Goal: Register for event/course

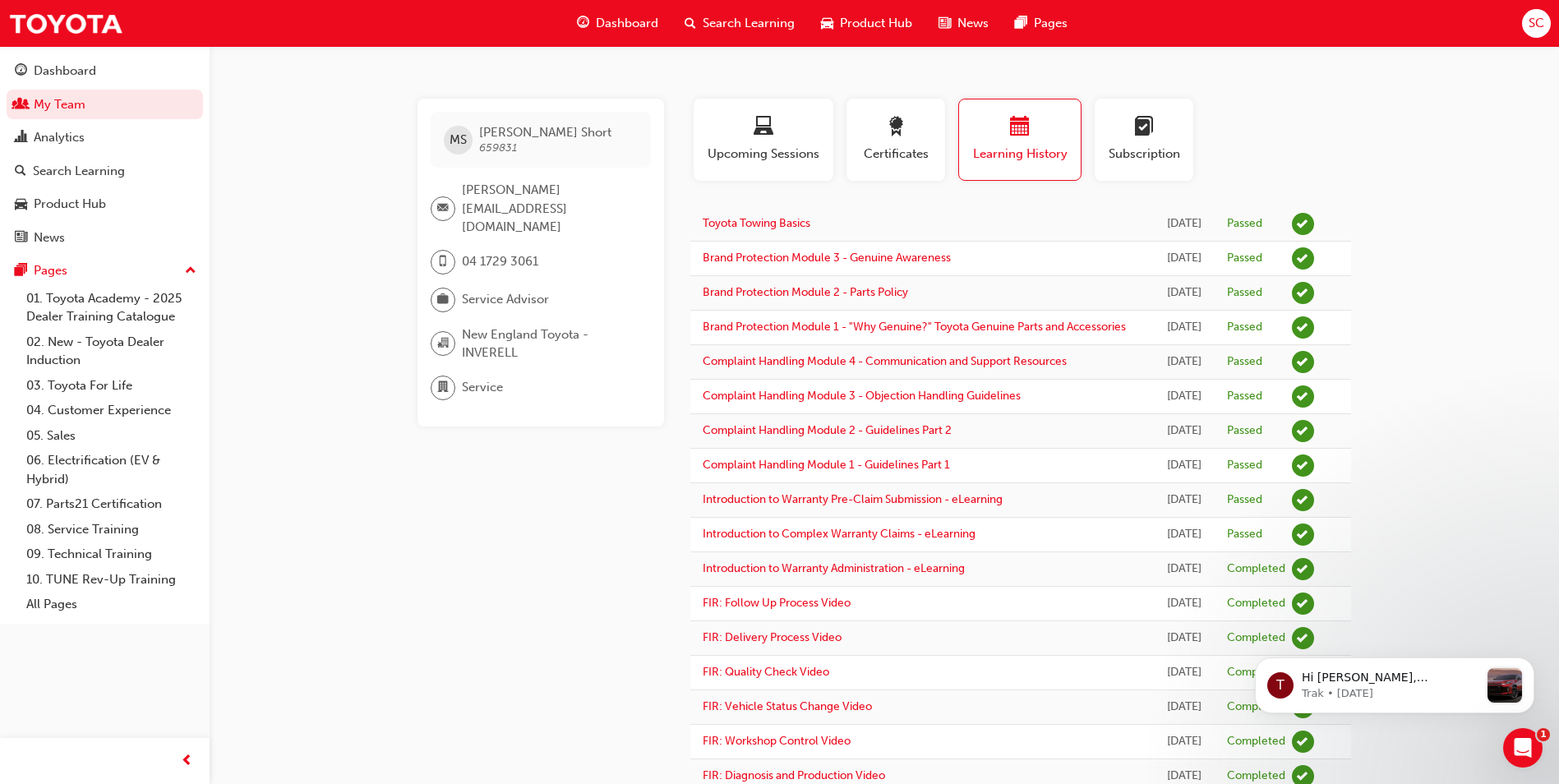
click at [750, 16] on span "Search Learning" at bounding box center [748, 23] width 92 height 19
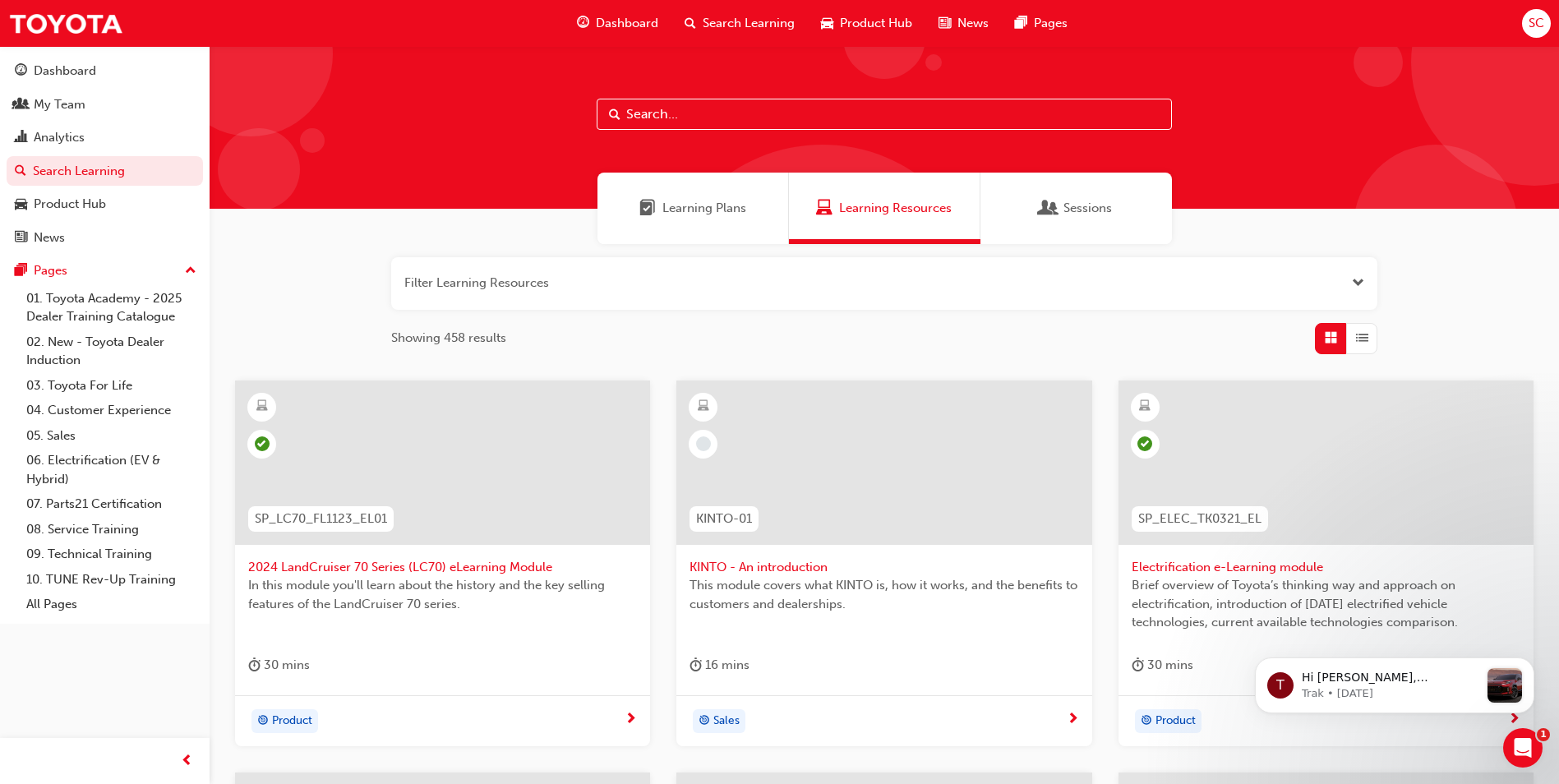
click at [1354, 284] on span "Open the filter" at bounding box center [1358, 283] width 12 height 19
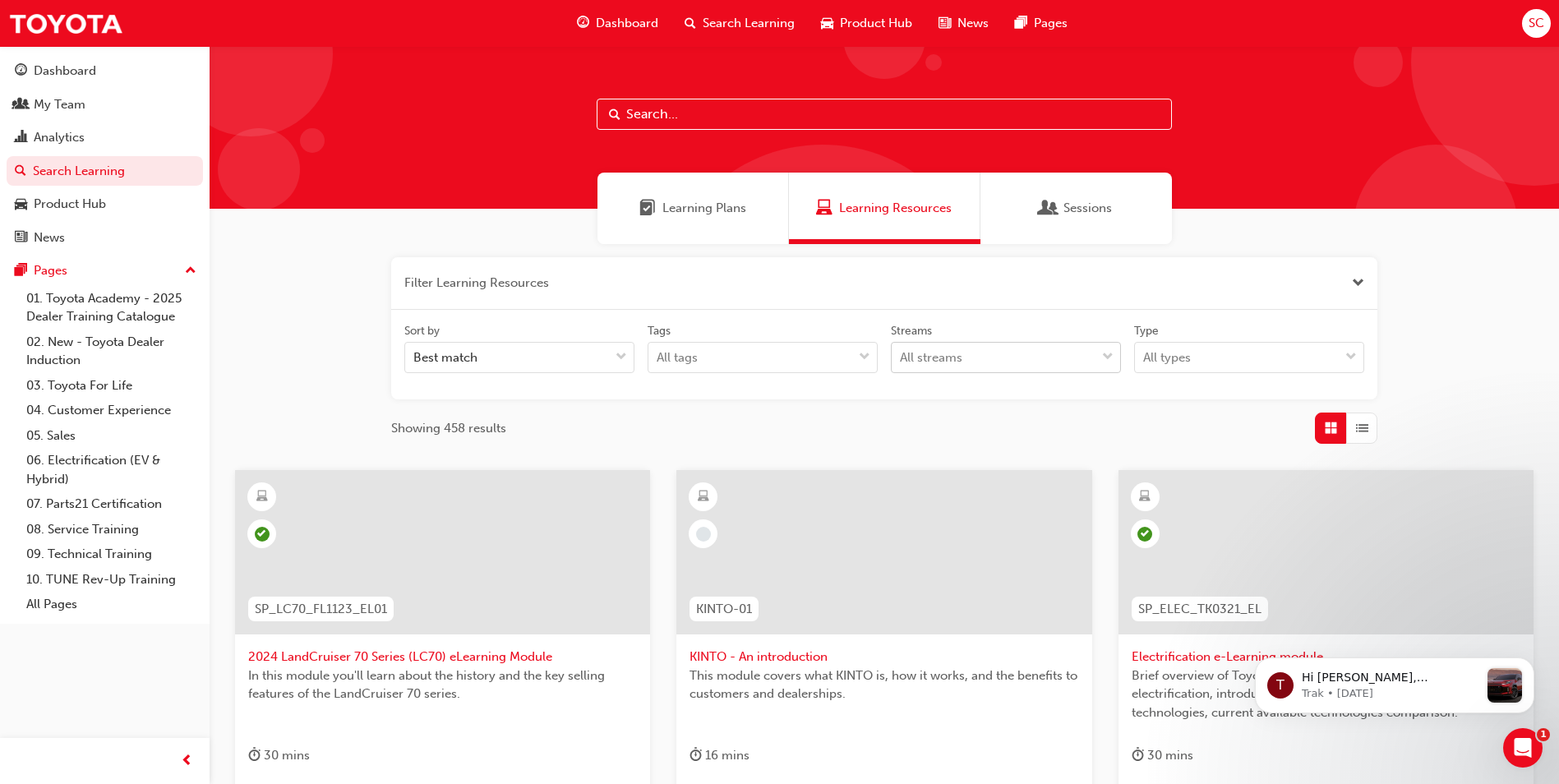
click at [1110, 357] on span "down-icon" at bounding box center [1108, 358] width 12 height 22
click at [901, 357] on input "Streams All streams" at bounding box center [901, 357] width 2 height 14
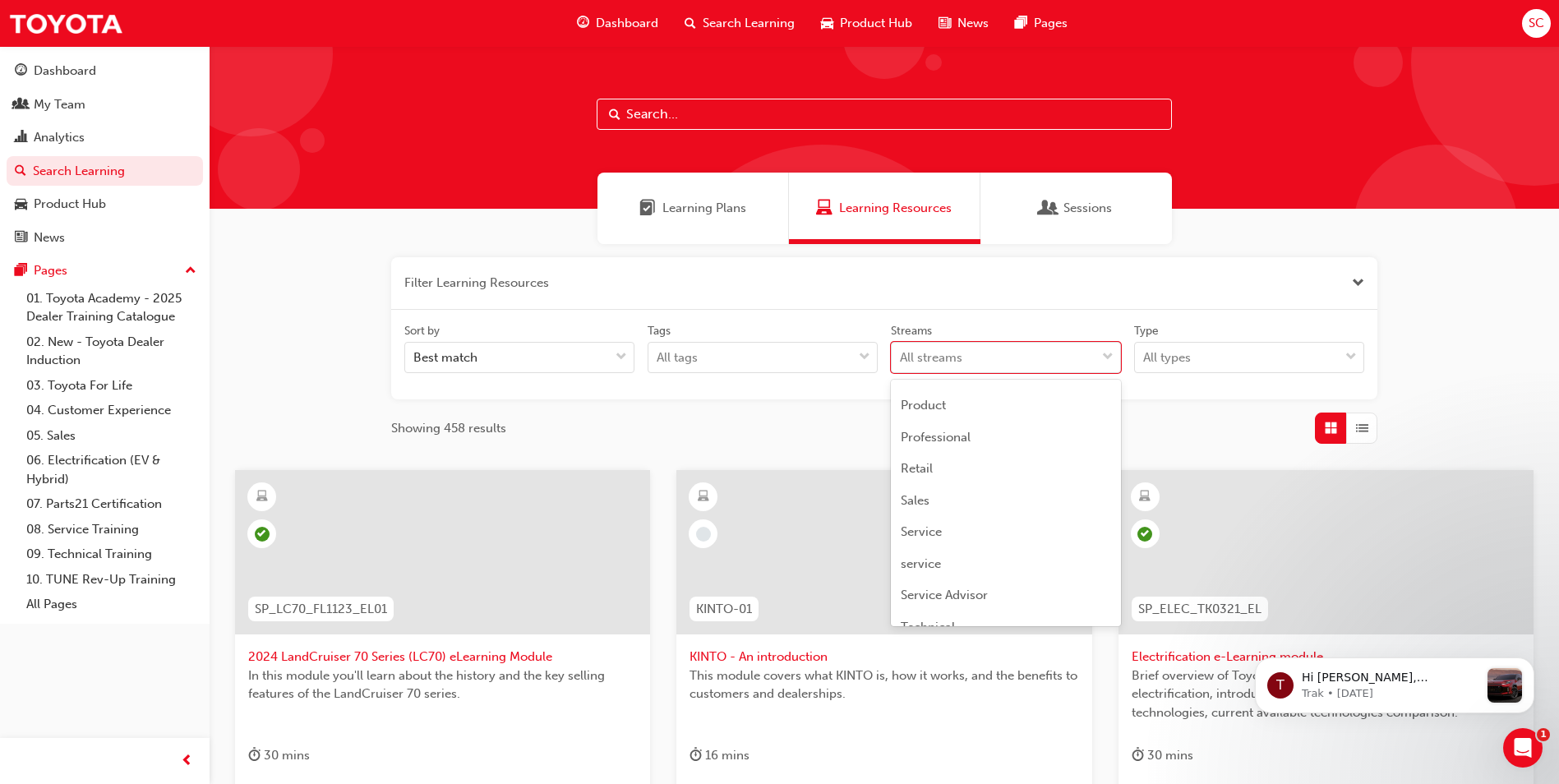
scroll to position [488, 0]
click at [939, 533] on div "TFL" at bounding box center [1006, 543] width 230 height 32
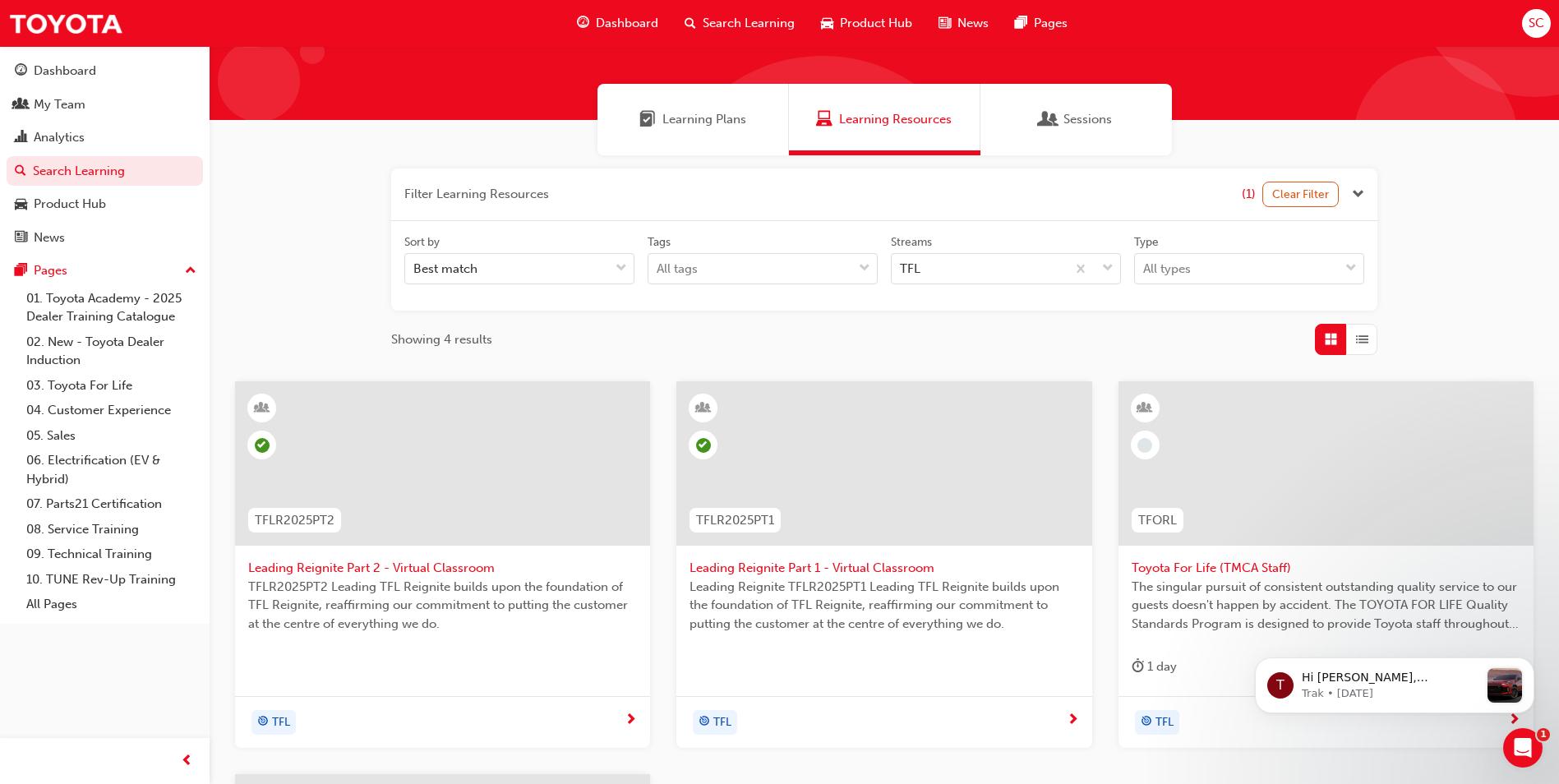
scroll to position [82, 0]
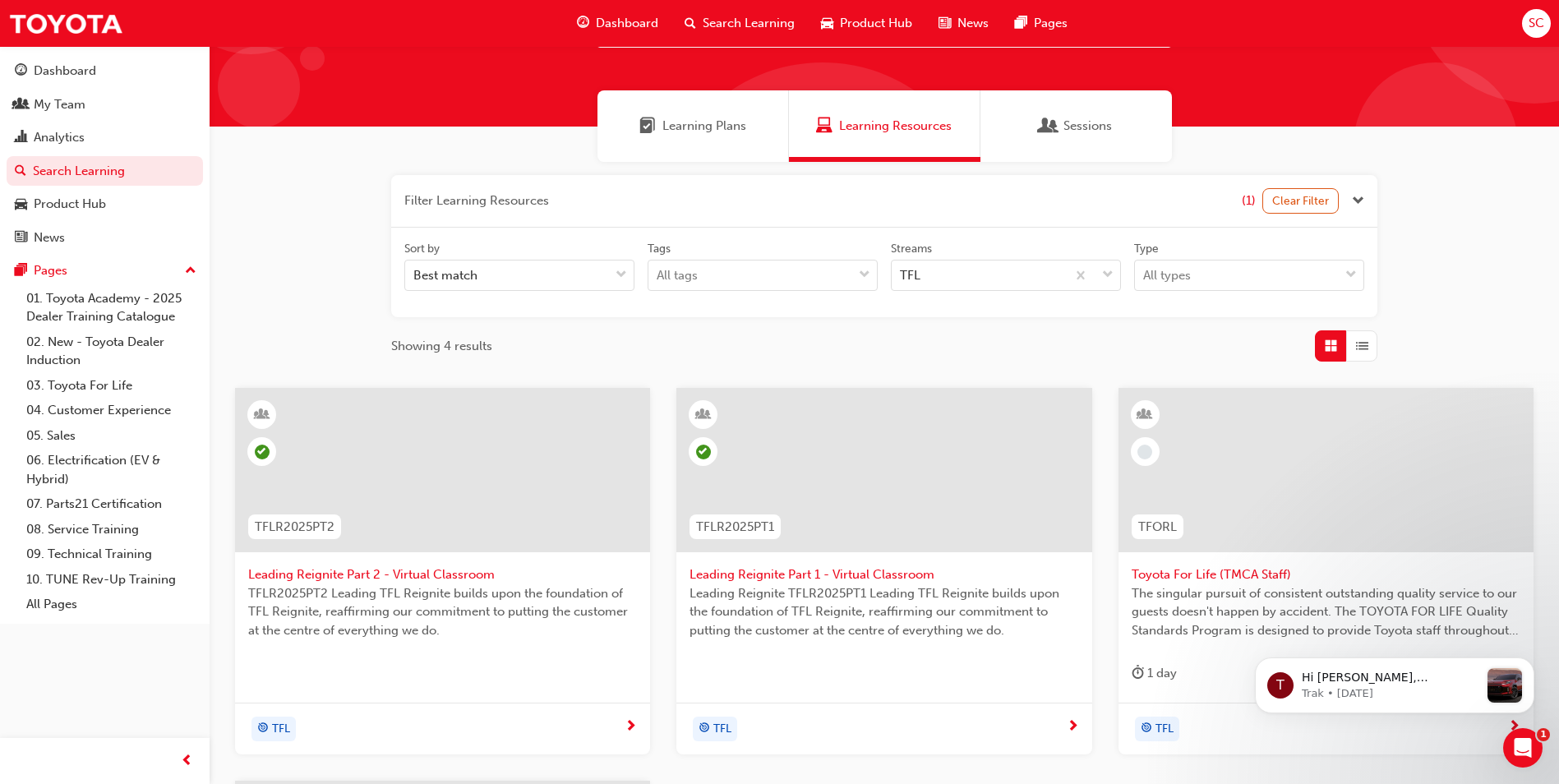
click at [793, 575] on span "Leading Reignite Part 1 - Virtual Classroom" at bounding box center [883, 574] width 389 height 19
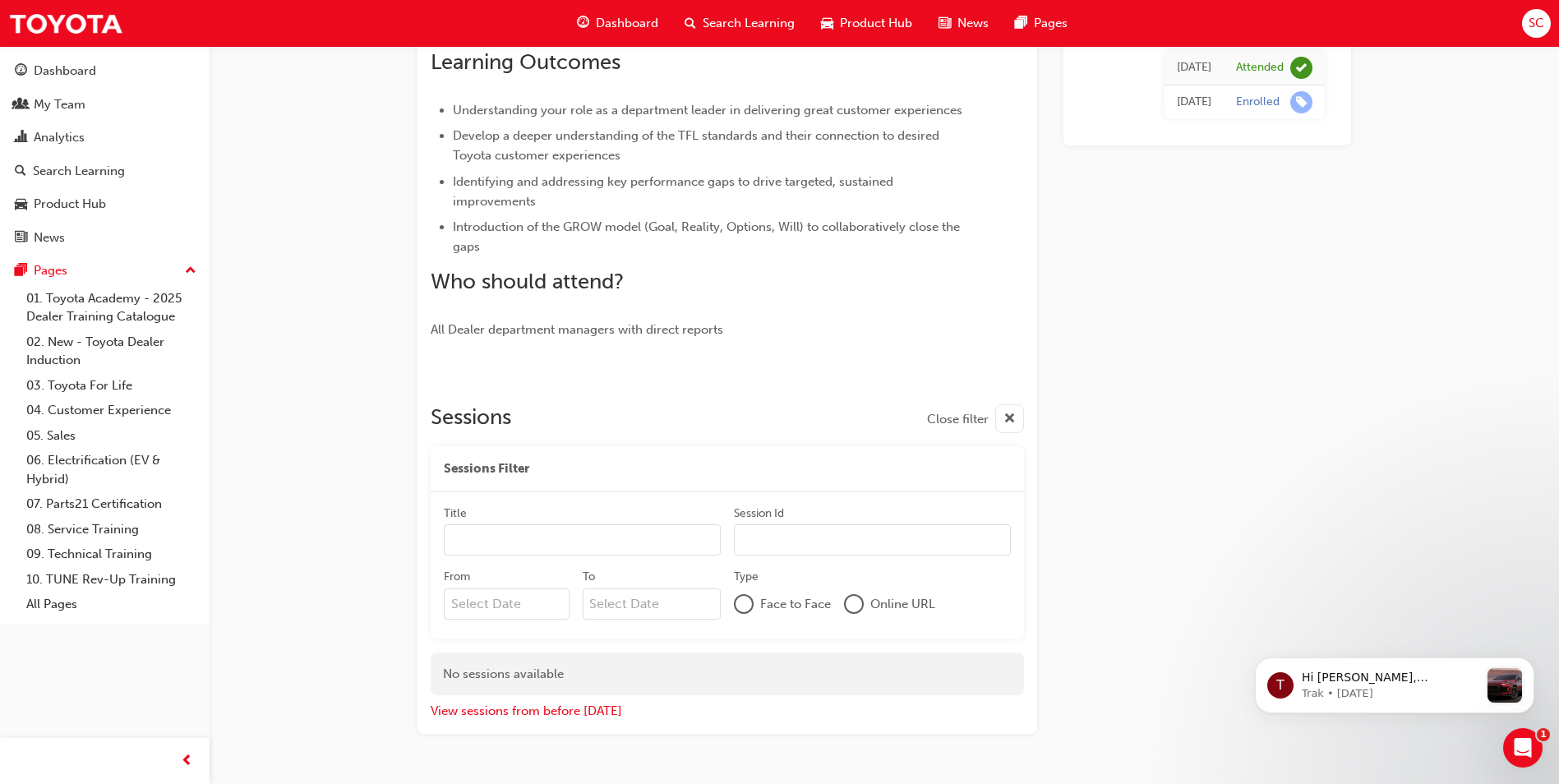
scroll to position [439, 0]
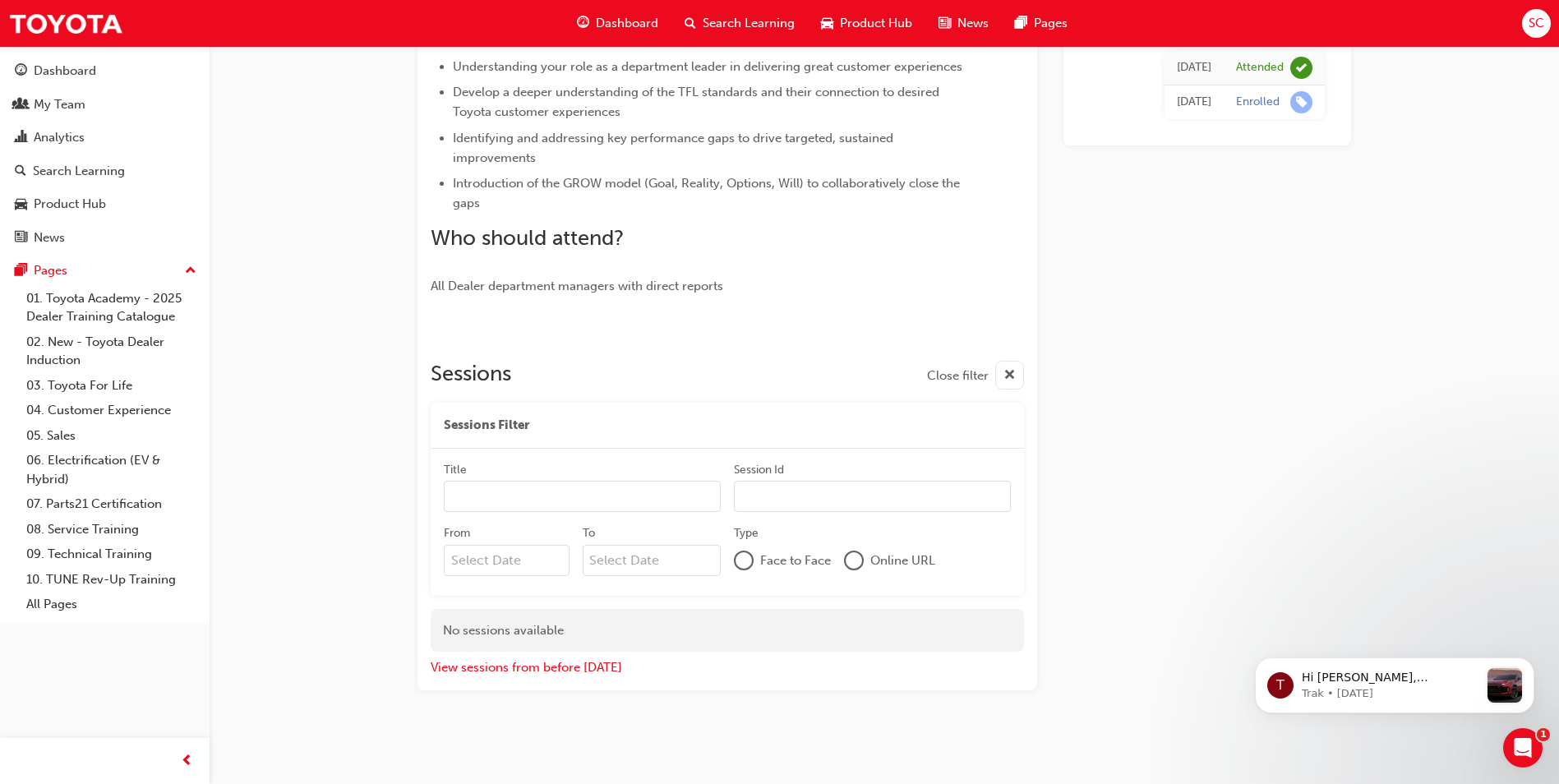
click at [489, 495] on input "Title" at bounding box center [583, 496] width 277 height 32
click at [382, 475] on div "Leading Reignite Part 1 - Virtual Classroom Instructor led Stream: TFL TFLR2025…" at bounding box center [780, 172] width 1559 height 1223
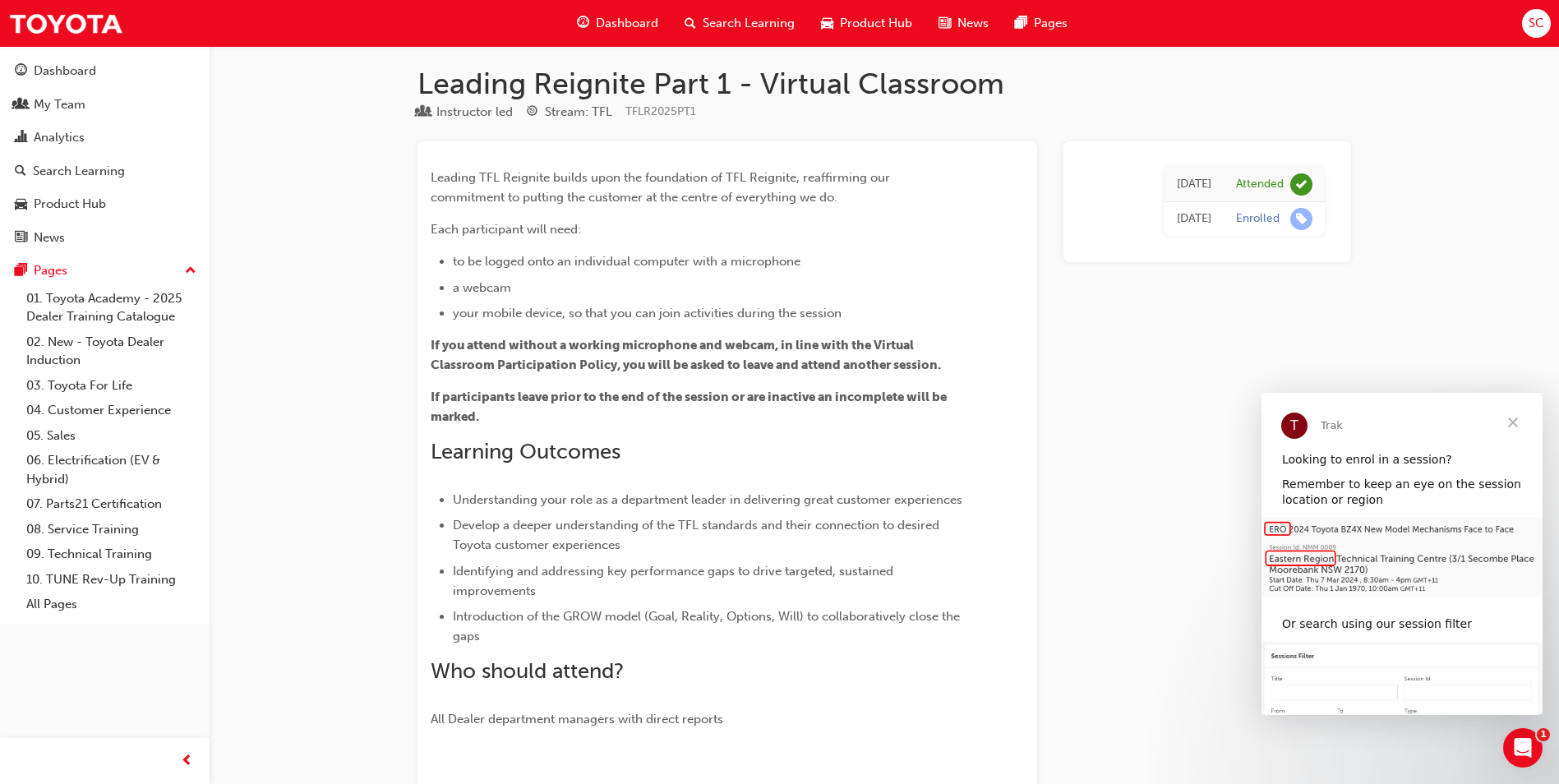
scroll to position [0, 0]
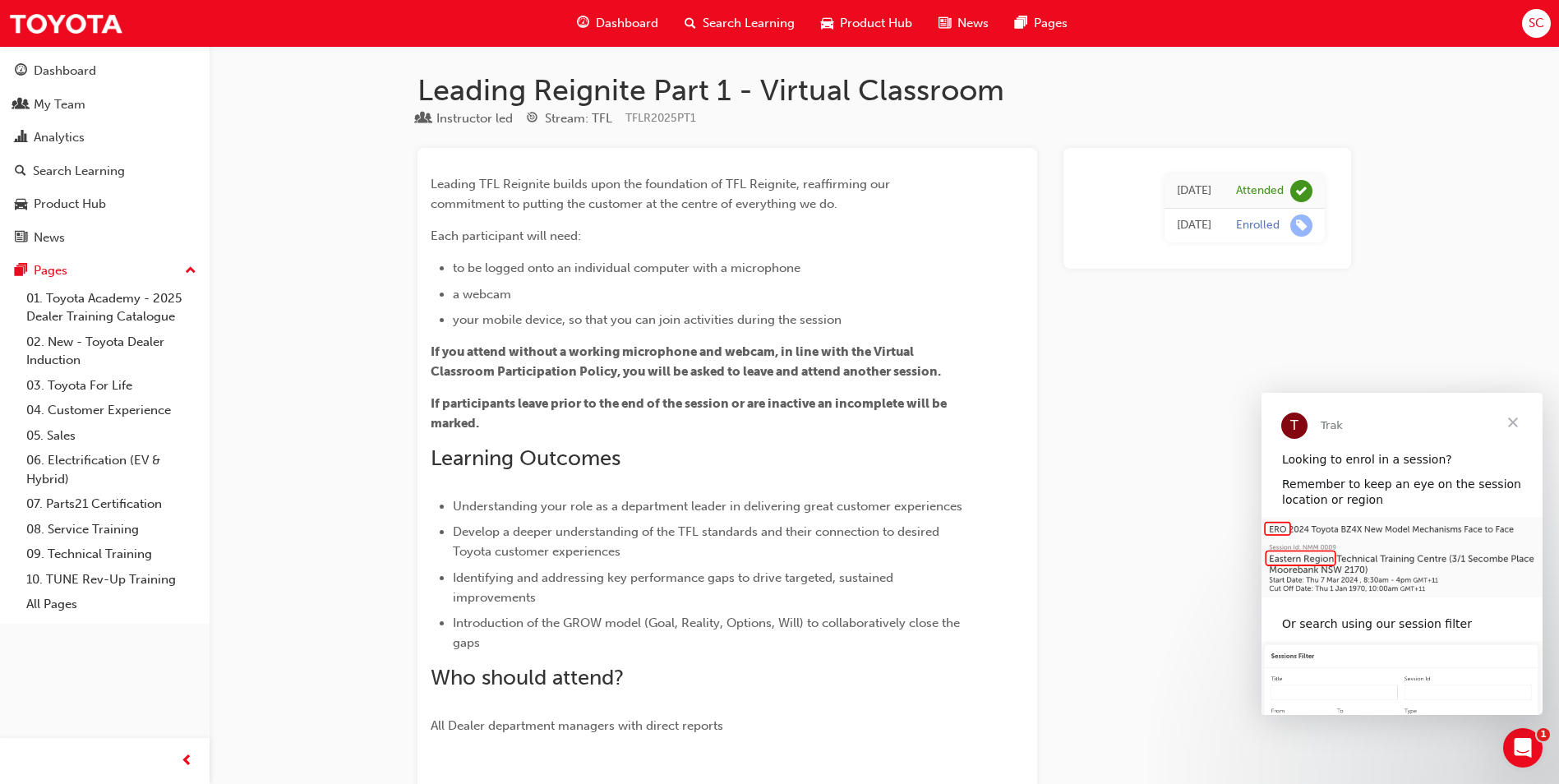
click at [1513, 425] on span "Close" at bounding box center [1513, 422] width 59 height 59
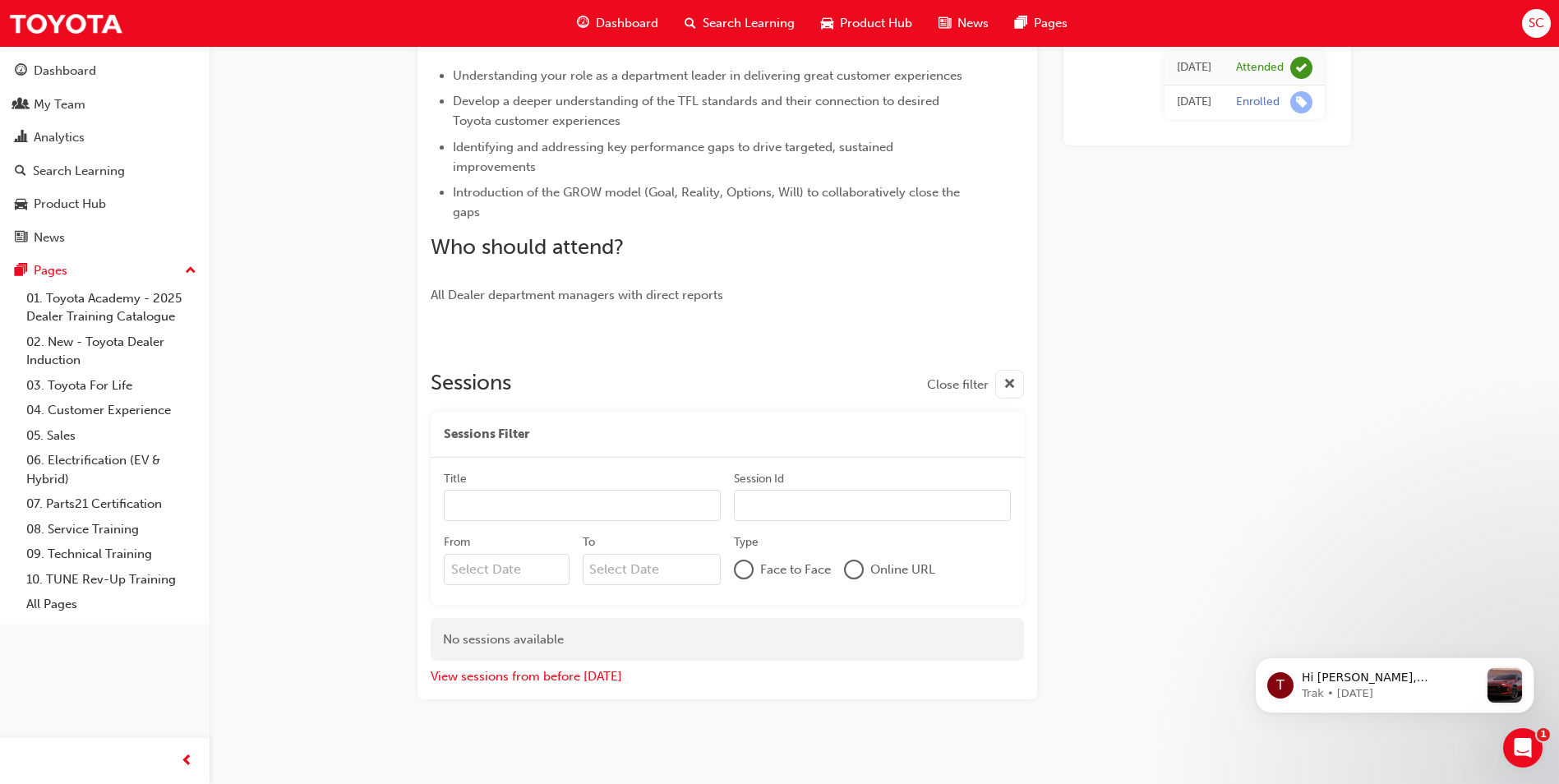
scroll to position [439, 0]
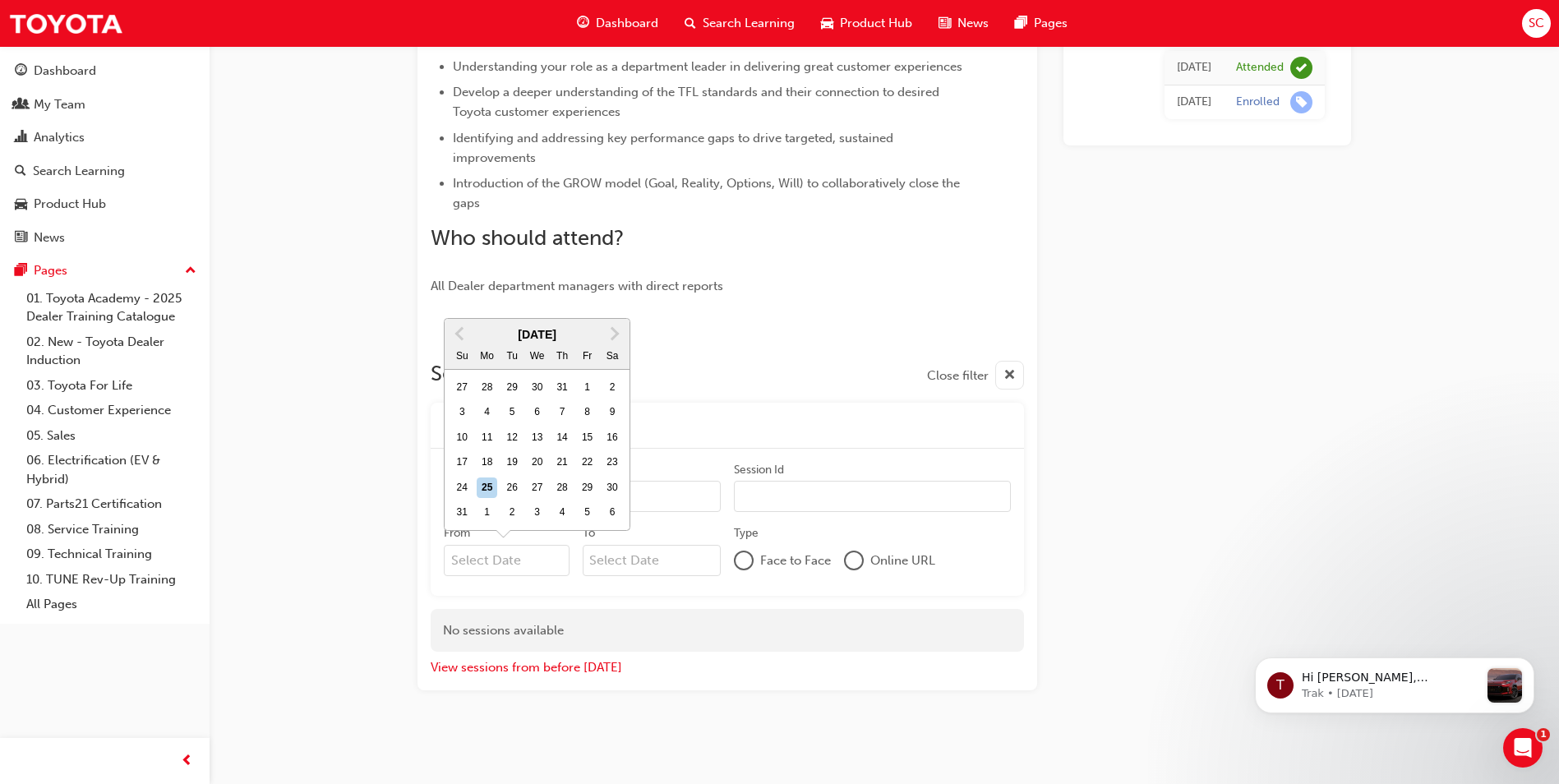
click at [480, 560] on input "From Previous Month Next Month [DATE] Su Mo Tu We Th Fr Sa 27 28 29 30 31 1 2 3…" at bounding box center [506, 561] width 126 height 32
click at [486, 482] on div "25" at bounding box center [488, 488] width 22 height 22
click at [486, 545] on input "From Previous Month Next Month [DATE] Su Mo Tu We Th Fr Sa 27 28 29 30 31 1 2 3…" at bounding box center [506, 561] width 126 height 32
type input "[DATE]"
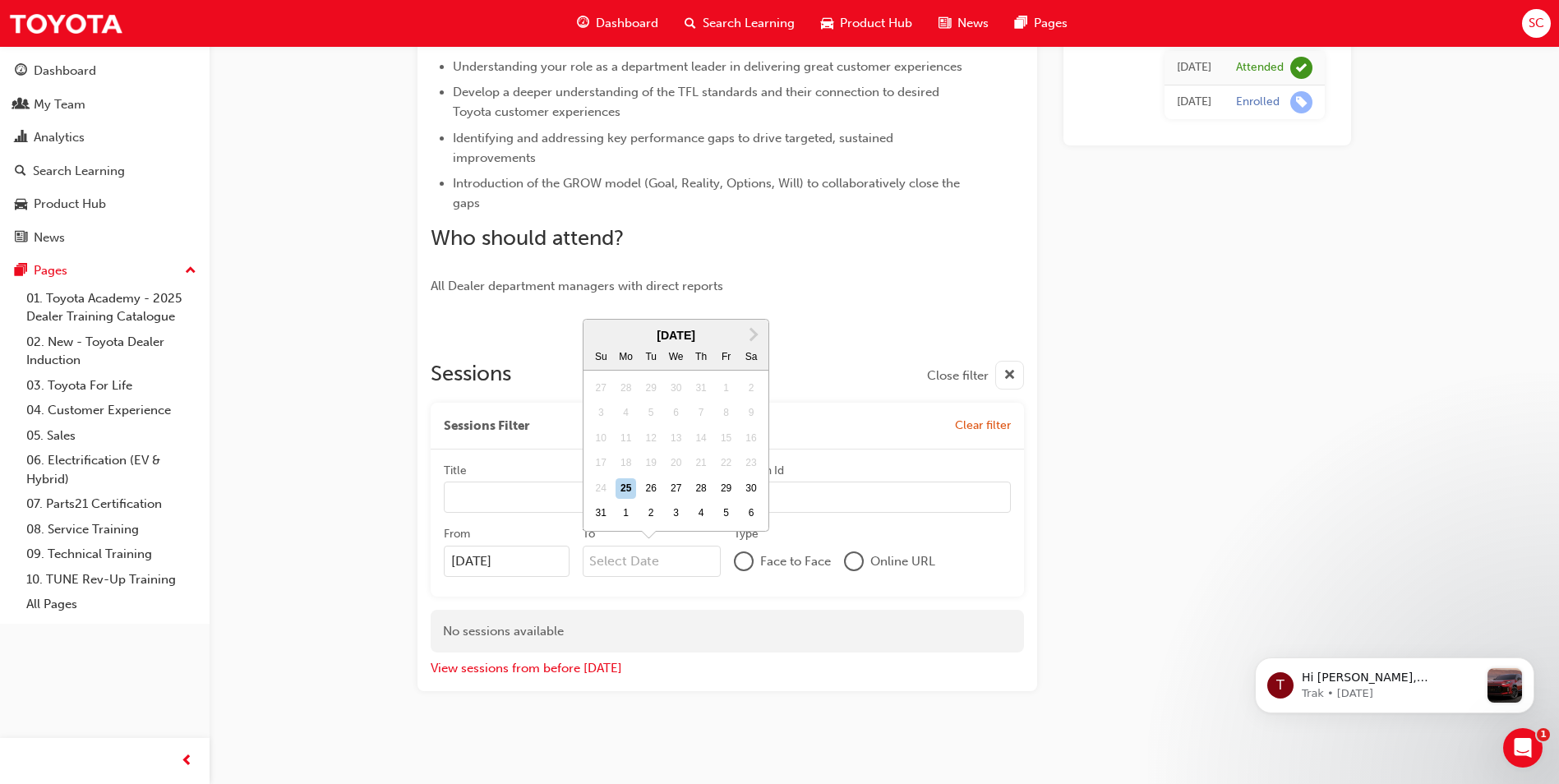
click at [624, 564] on input "To Next Month [DATE] Su Mo Tu We Th Fr Sa 27 28 29 30 31 1 2 3 4 5 6 7 8 9 10 1…" at bounding box center [652, 562] width 138 height 32
click at [752, 336] on span "Next Month" at bounding box center [752, 333] width 0 height 19
click at [753, 336] on div at bounding box center [727, 340] width 594 height 13
click at [677, 554] on input "To Next Month [DATE] Su Mo Tu We Th Fr Sa 27 28 29 30 31 1 2 3 4 5 6 7 8 9 10 1…" at bounding box center [652, 562] width 138 height 32
click at [752, 336] on span "Next Month" at bounding box center [752, 333] width 0 height 19
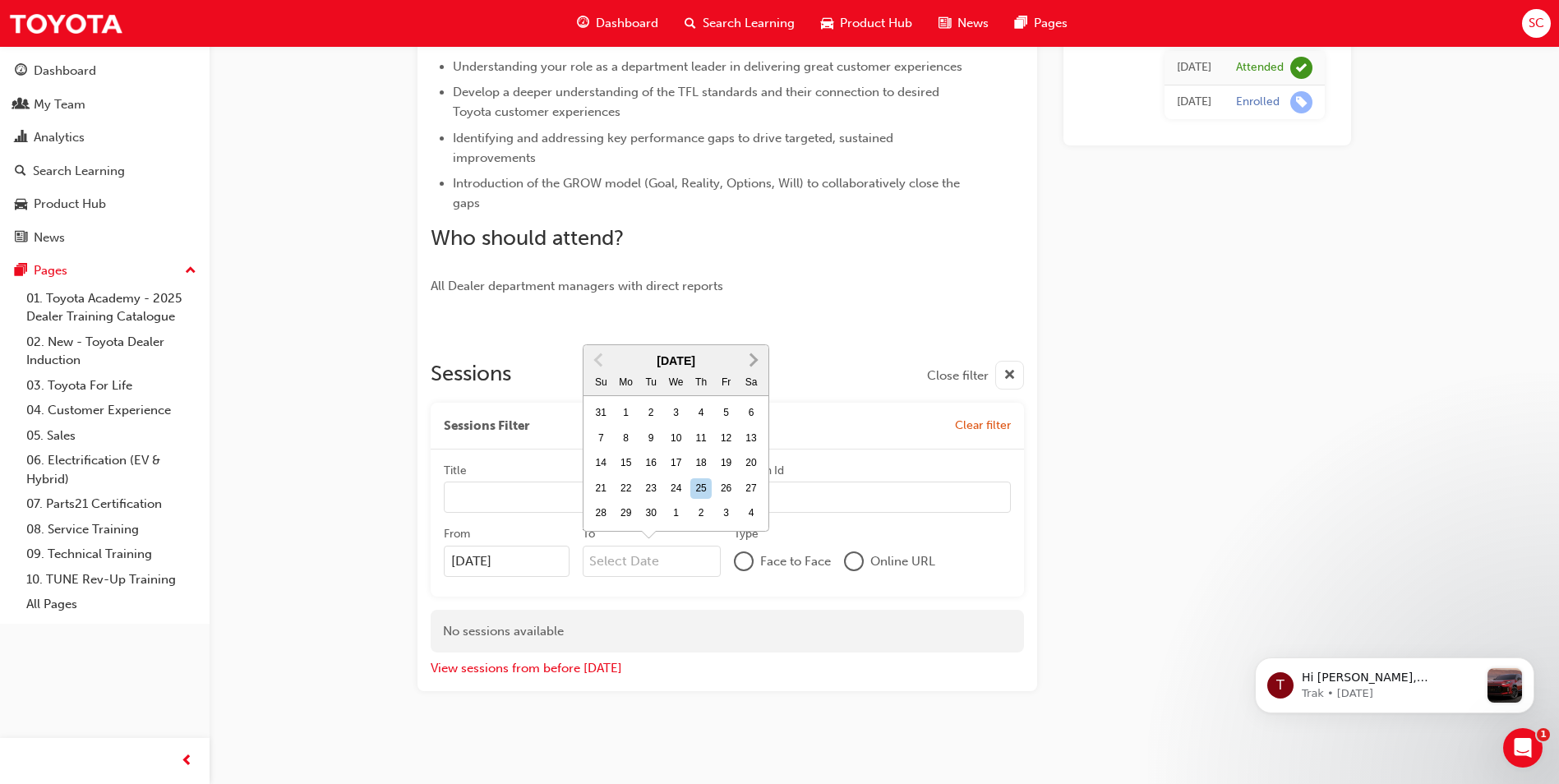
click at [752, 356] on span "Next Month" at bounding box center [752, 359] width 0 height 19
click at [756, 366] on button "Next Month" at bounding box center [754, 360] width 27 height 27
click at [752, 337] on span "Next Month" at bounding box center [752, 333] width 0 height 19
click at [677, 505] on div "31" at bounding box center [677, 513] width 22 height 22
click at [677, 546] on input "To [DATE] Previous Month Next Month [DATE] Su Mo Tu We Th Fr Sa 30 1 2 3 4 5 6 …" at bounding box center [652, 562] width 138 height 32
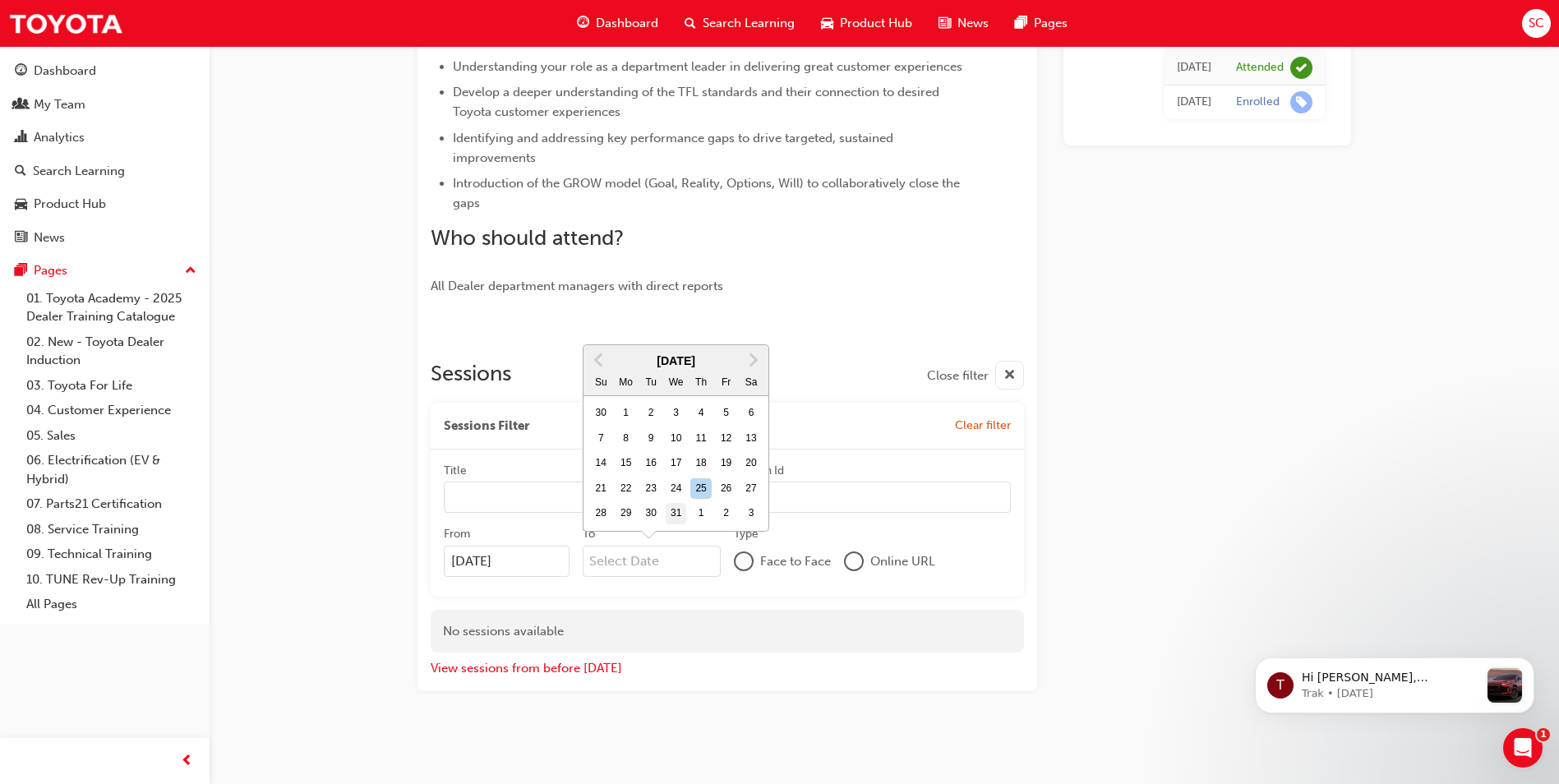
type input "[DATE]"
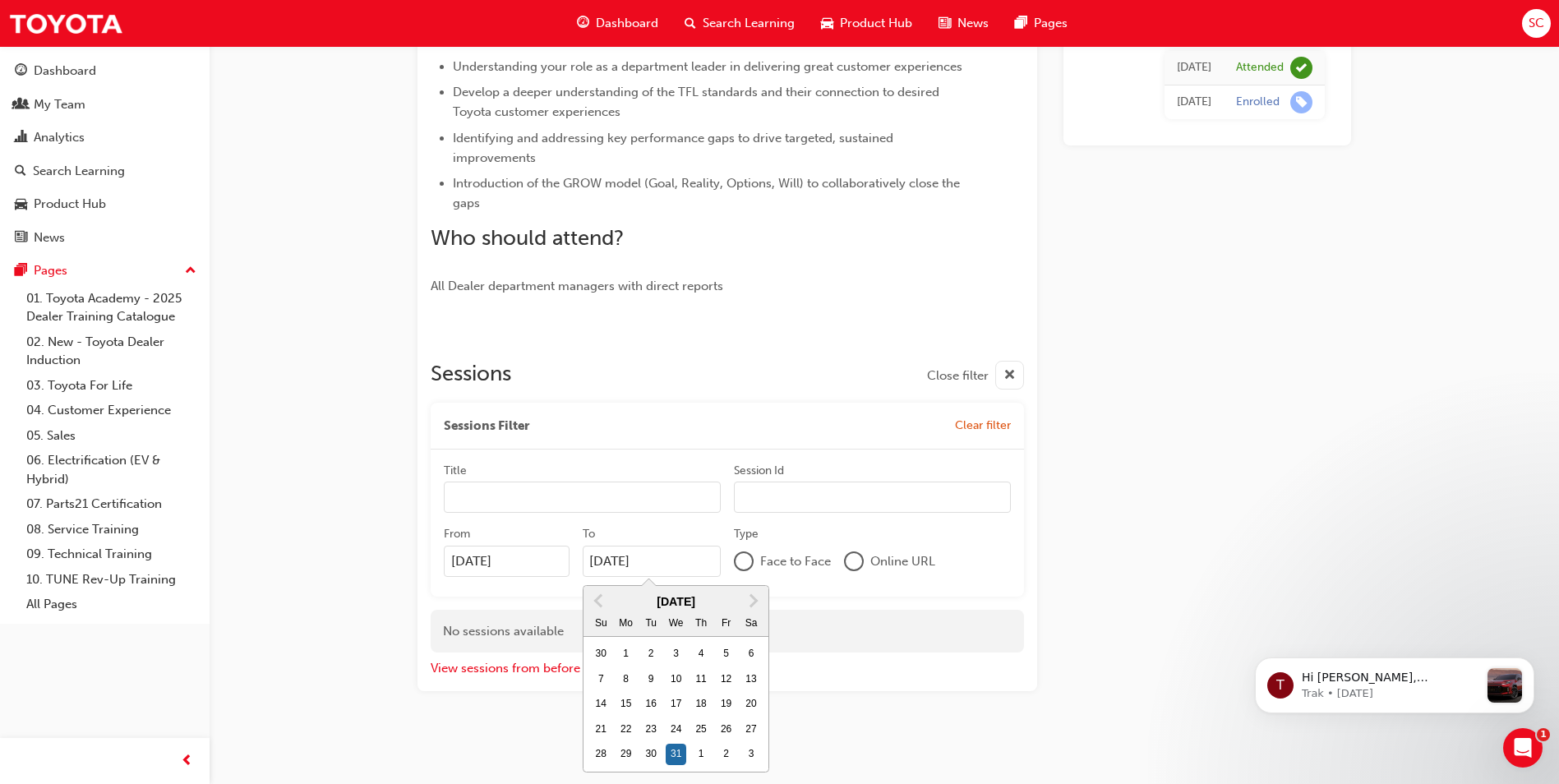
click at [858, 561] on div at bounding box center [854, 561] width 17 height 17
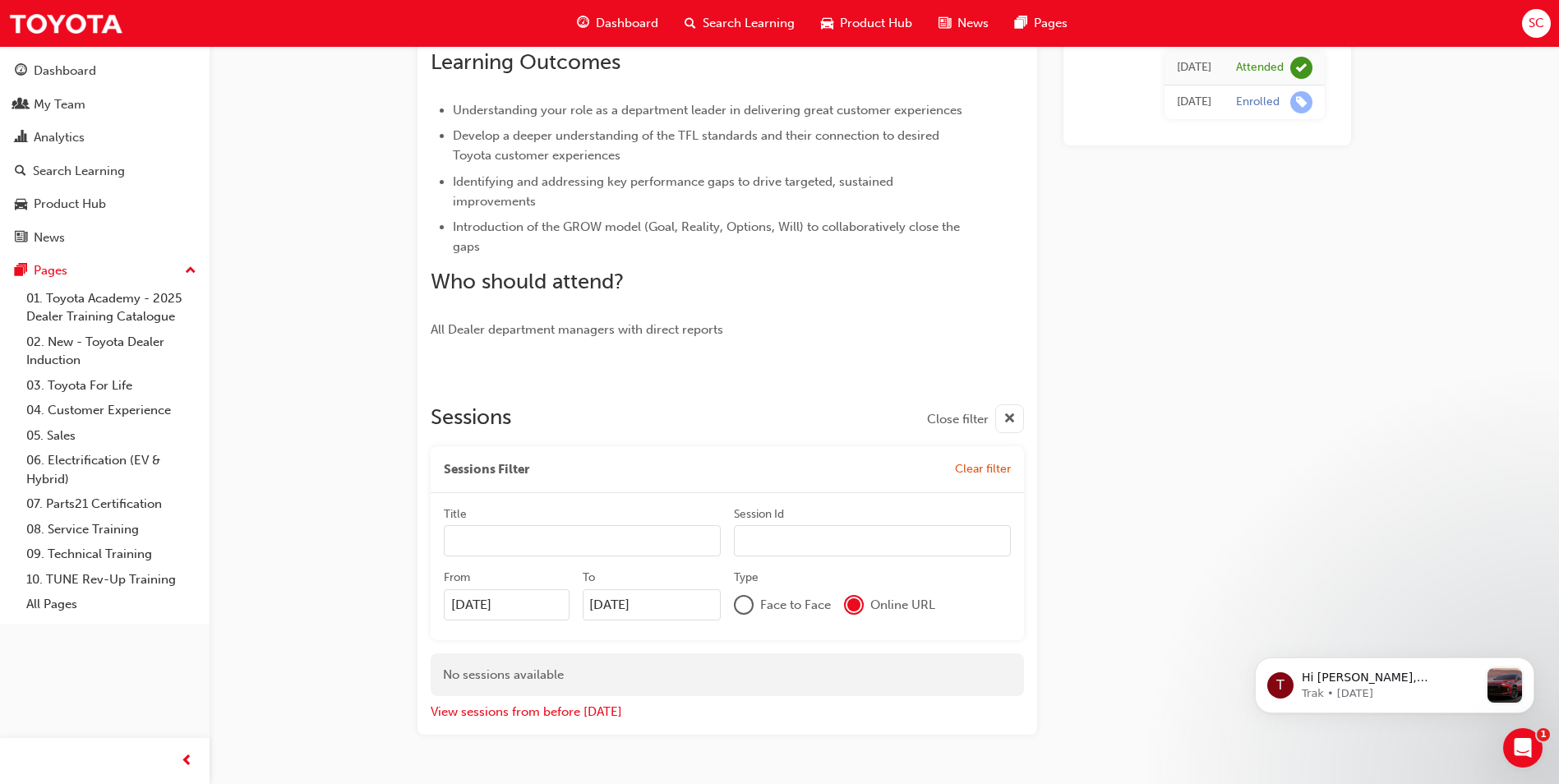
scroll to position [410, 0]
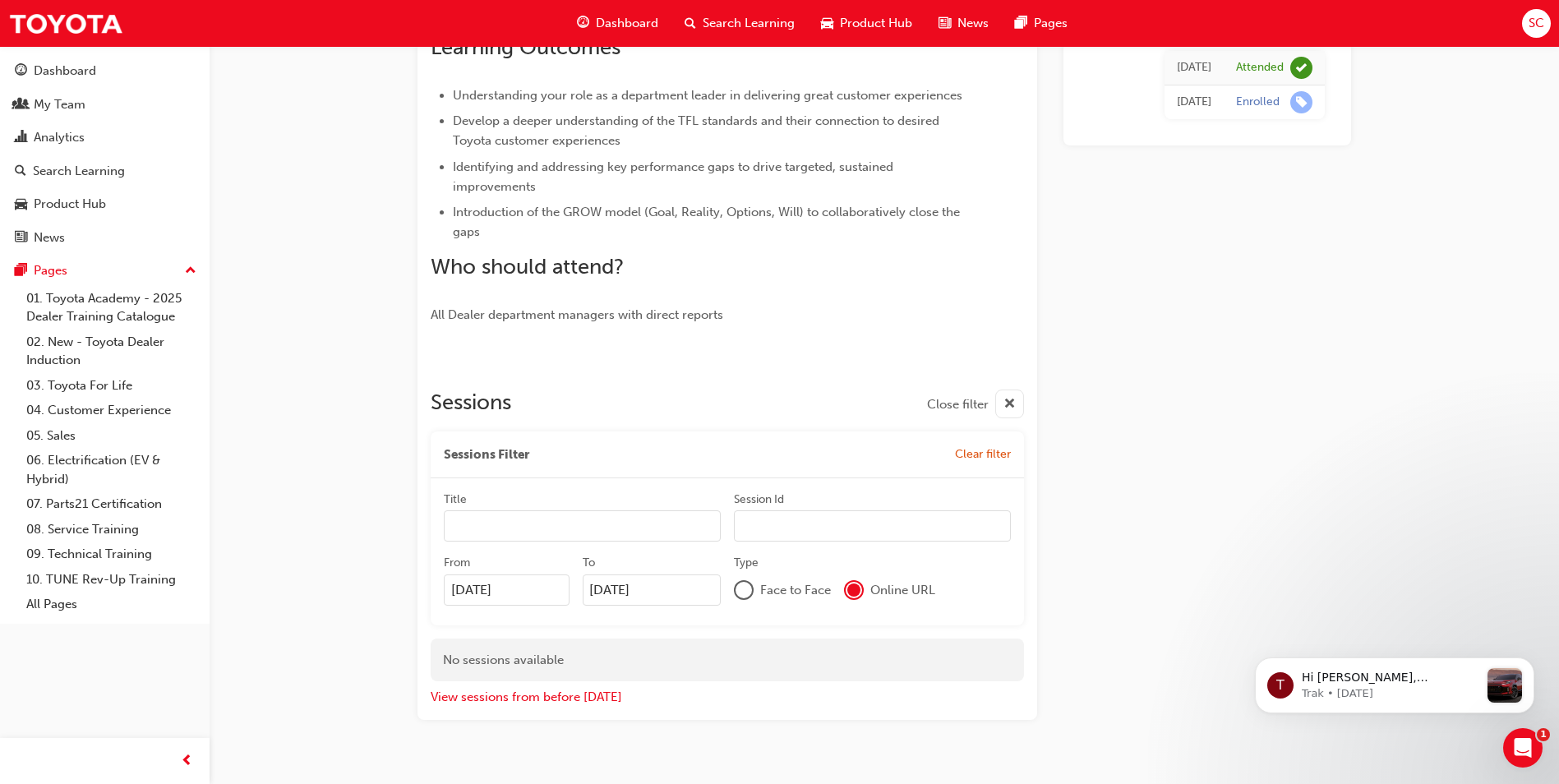
click at [479, 521] on input "Title" at bounding box center [583, 526] width 277 height 32
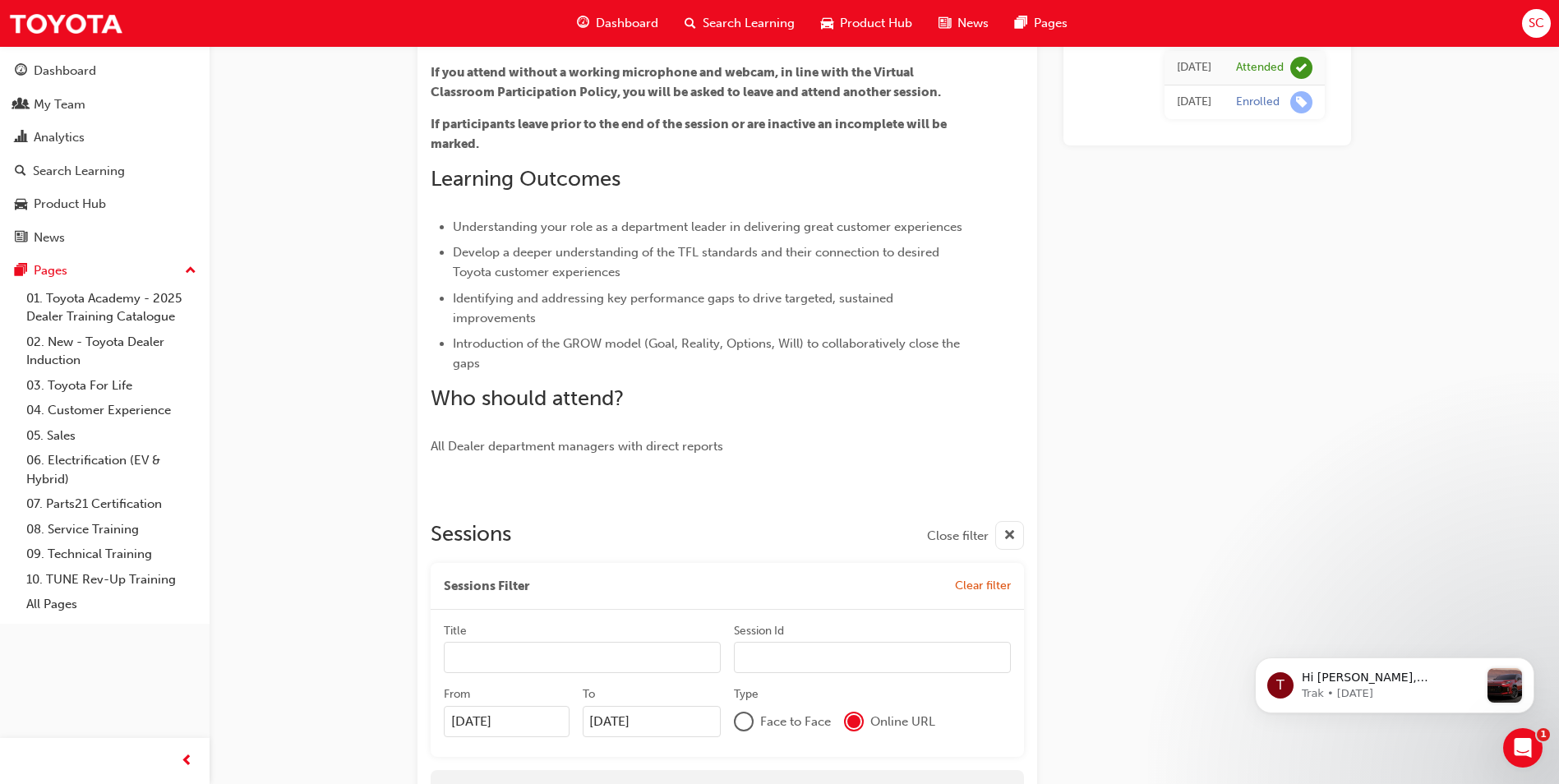
scroll to position [0, 0]
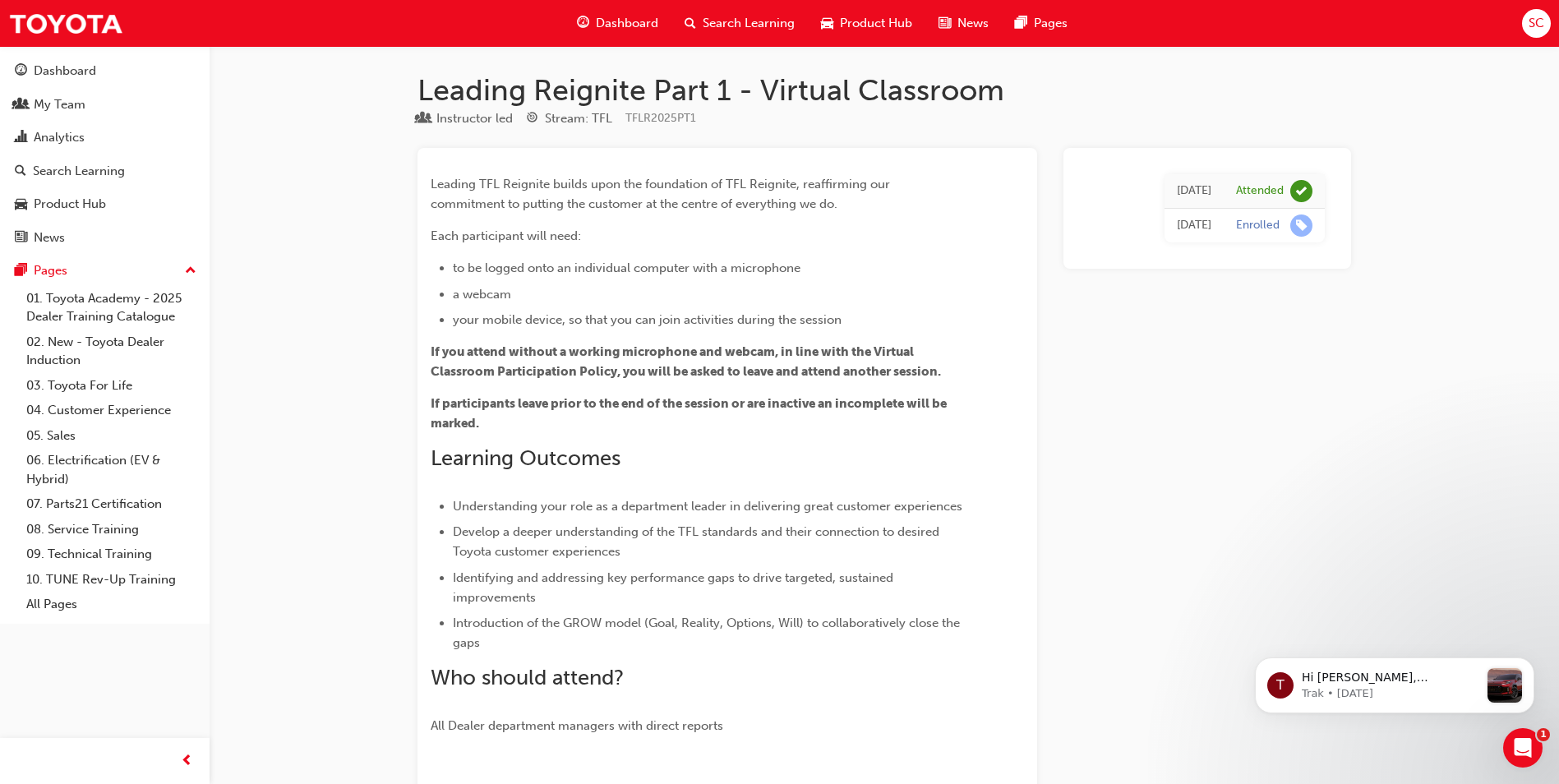
click at [751, 26] on span "Search Learning" at bounding box center [748, 23] width 92 height 19
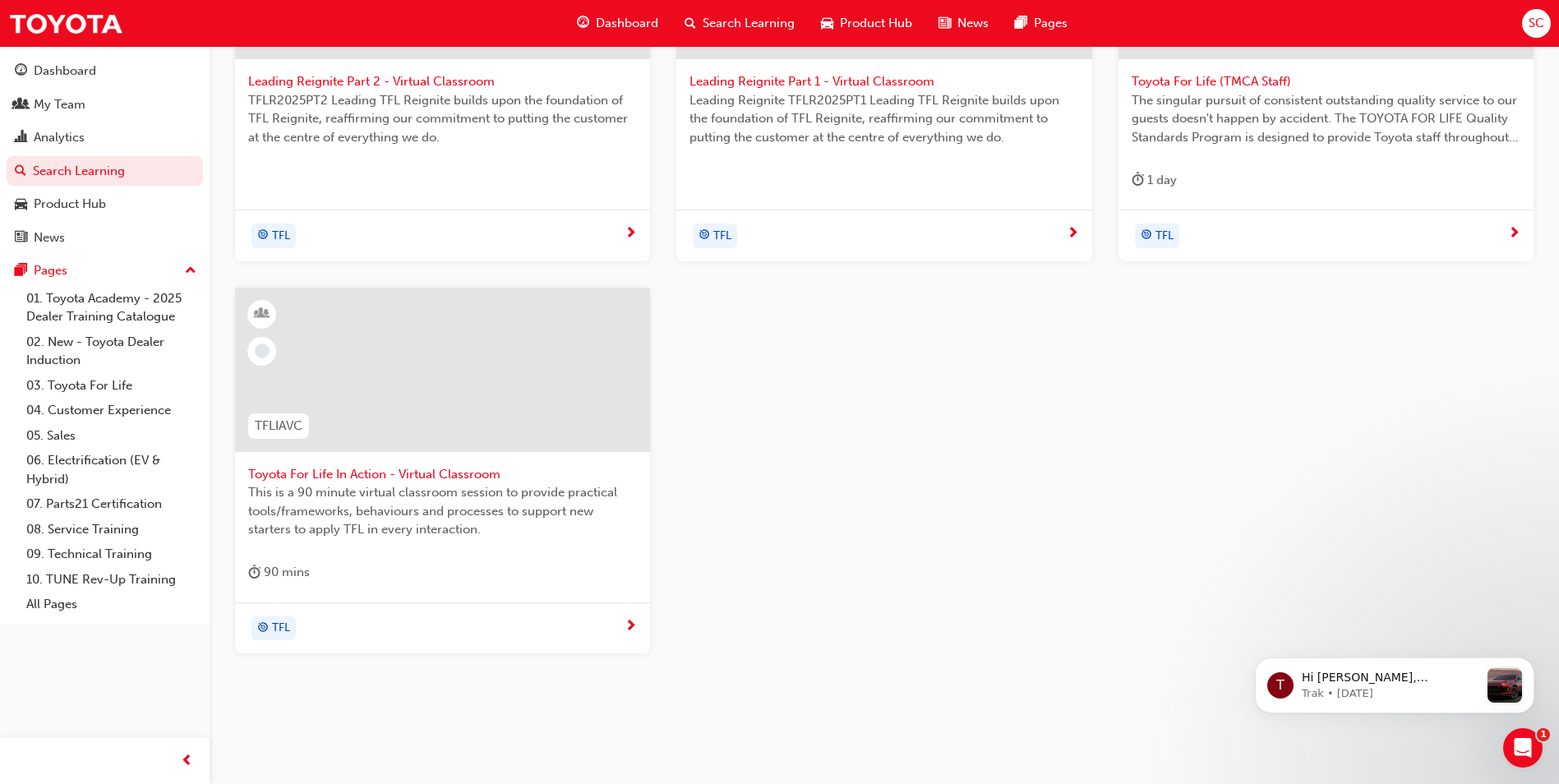
scroll to position [492, 0]
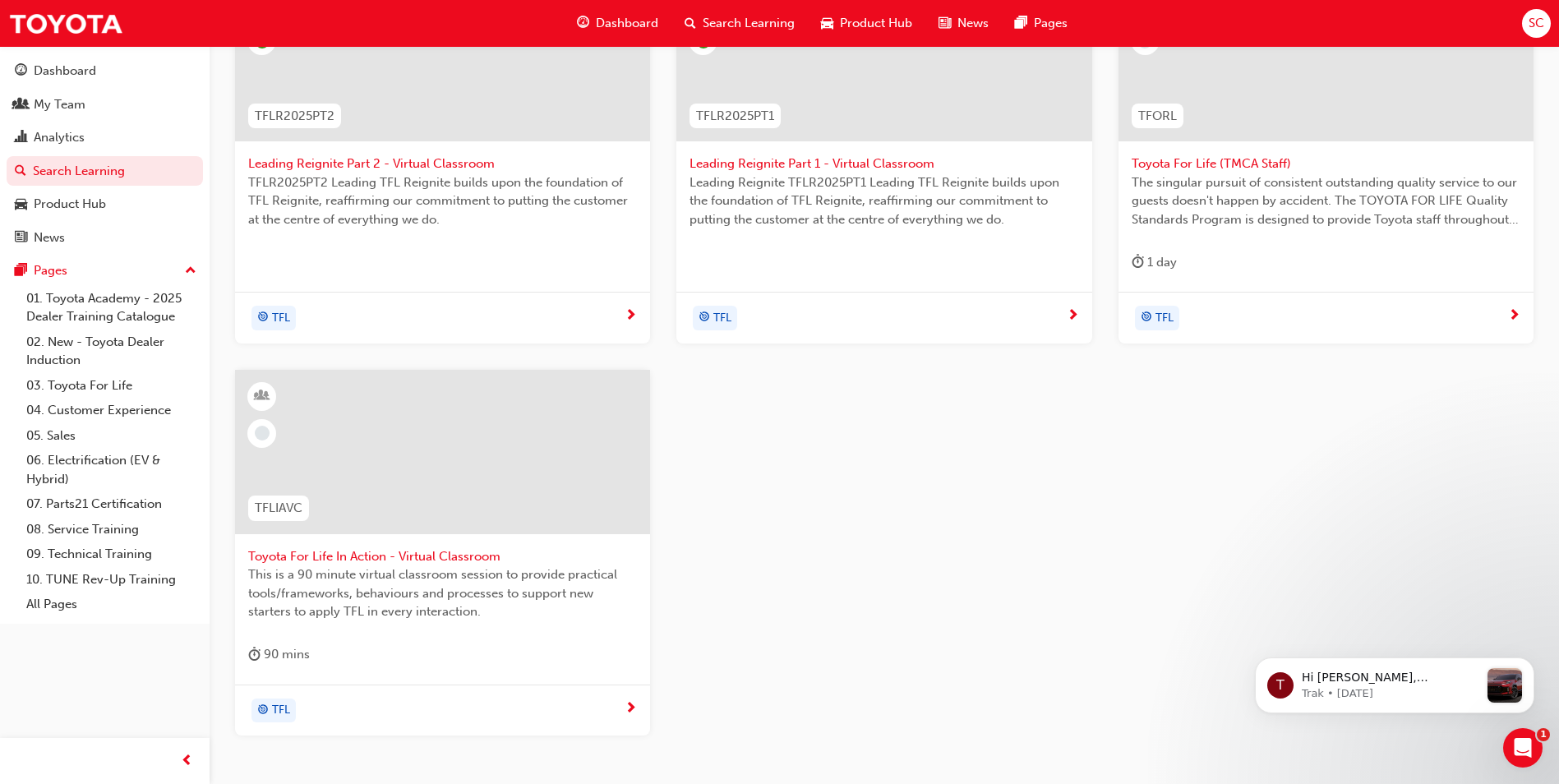
click at [634, 707] on span "next-icon" at bounding box center [630, 709] width 12 height 15
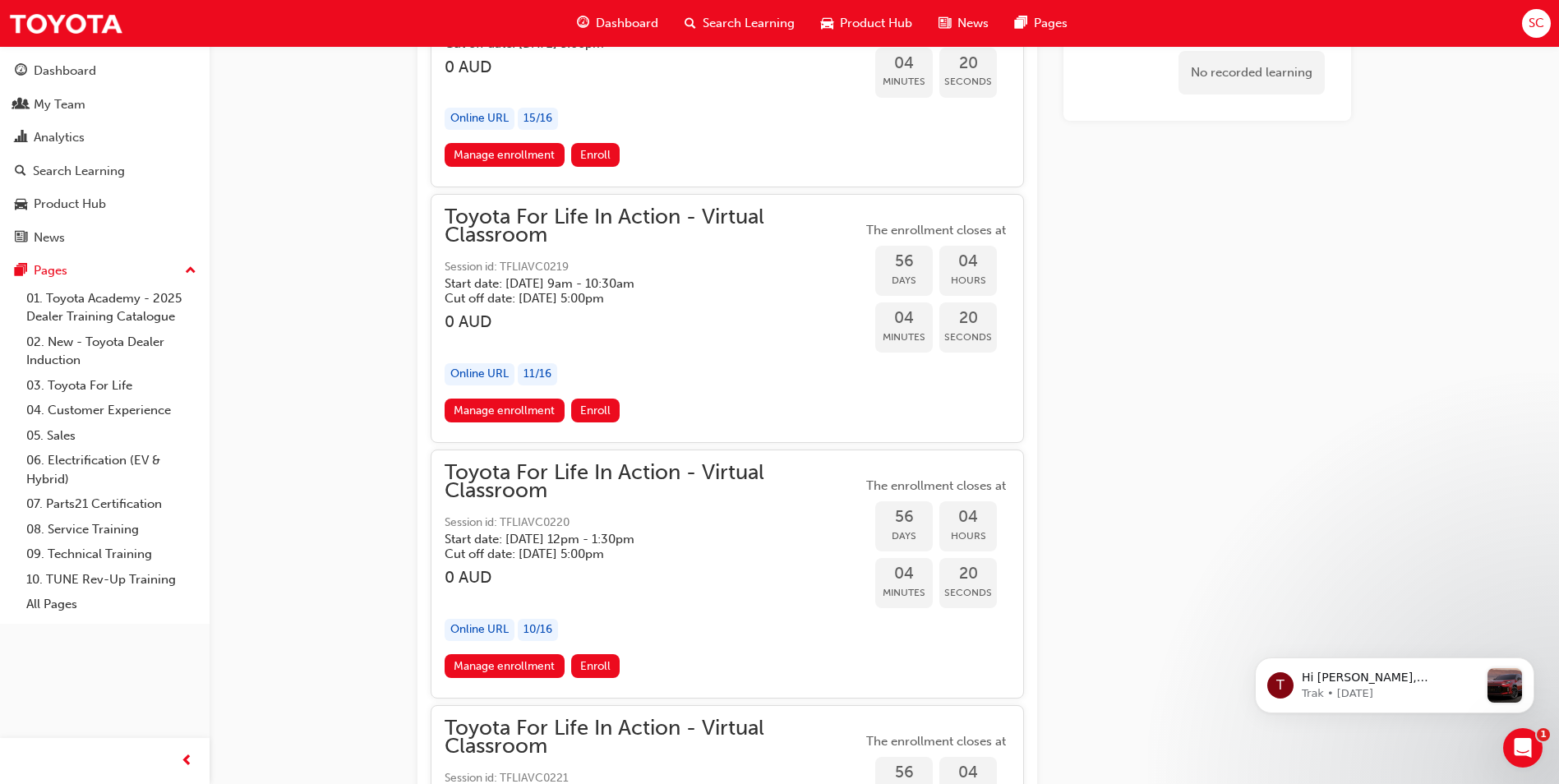
scroll to position [18482, 0]
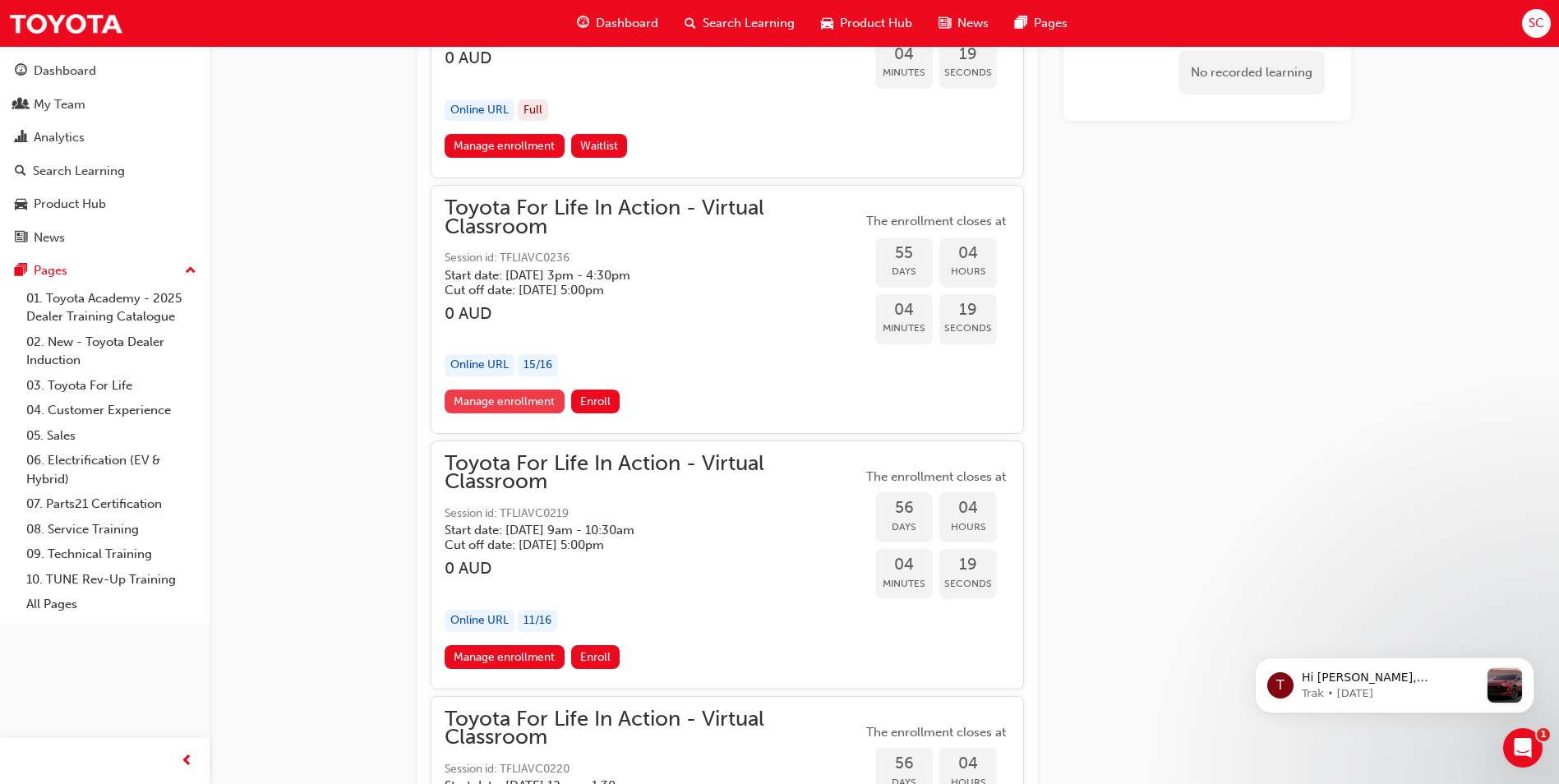
click at [518, 405] on link "Manage enrollment" at bounding box center [504, 401] width 120 height 24
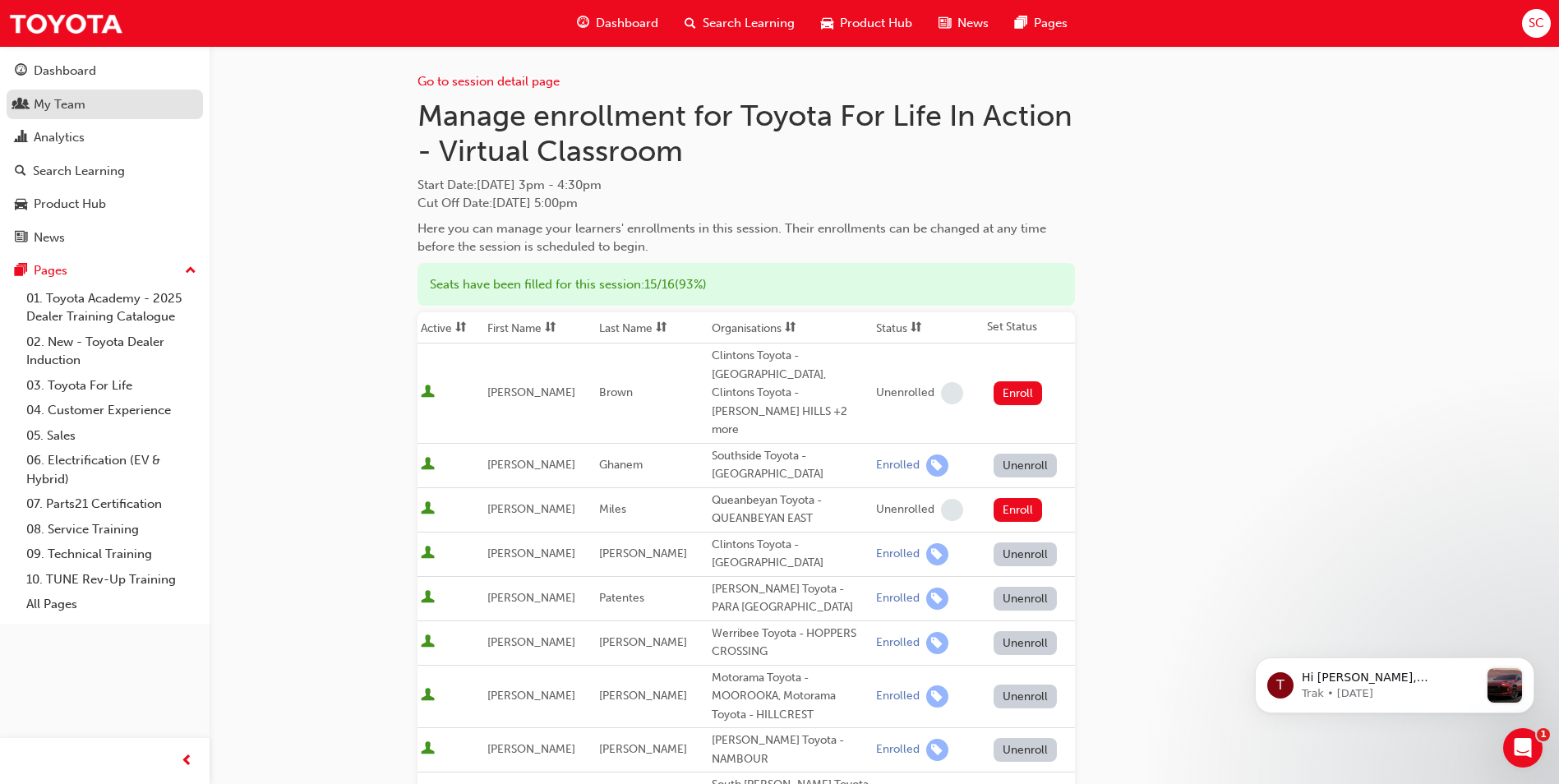
click at [60, 114] on div "My Team" at bounding box center [105, 105] width 180 height 21
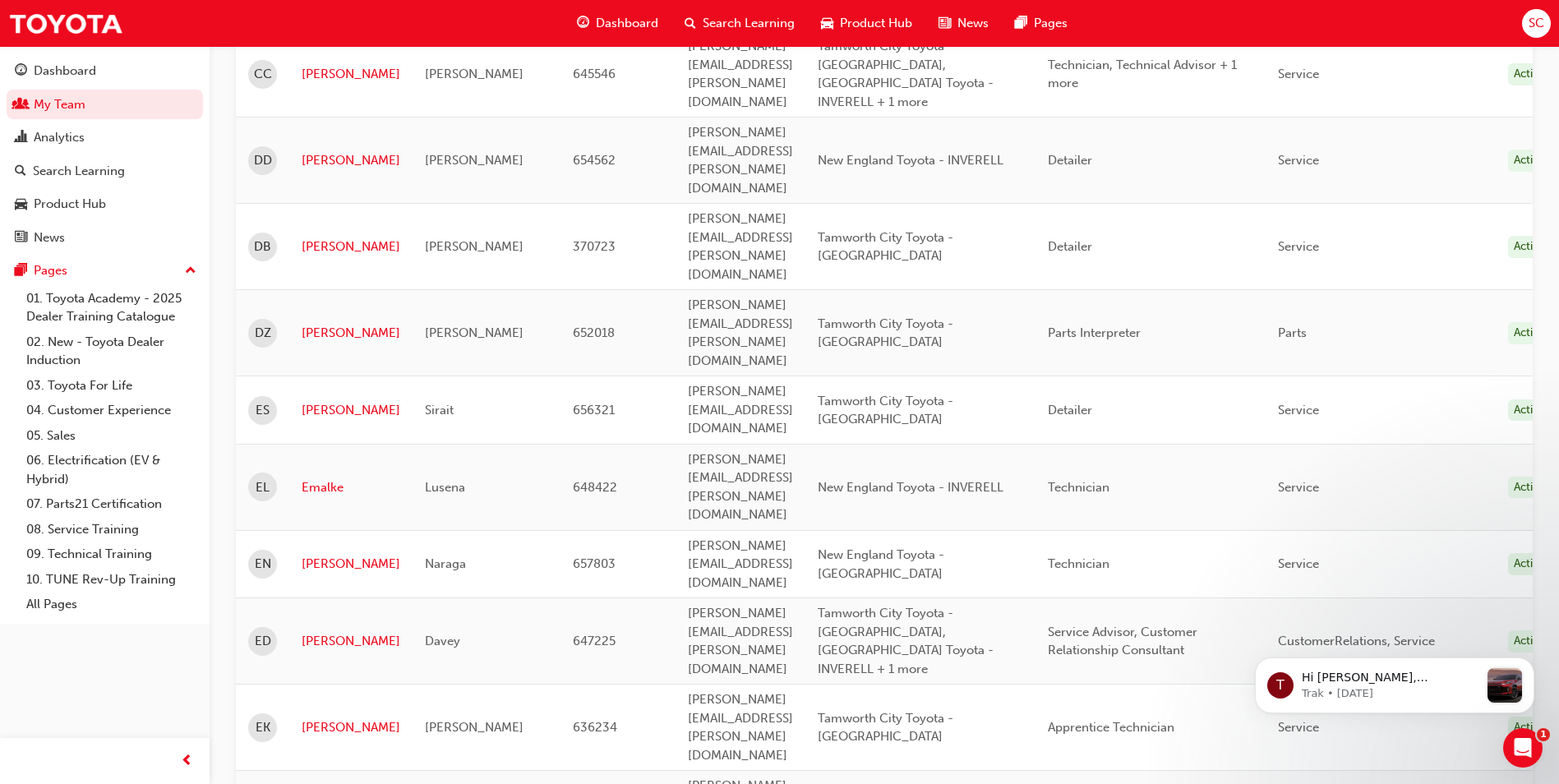
scroll to position [2229, 0]
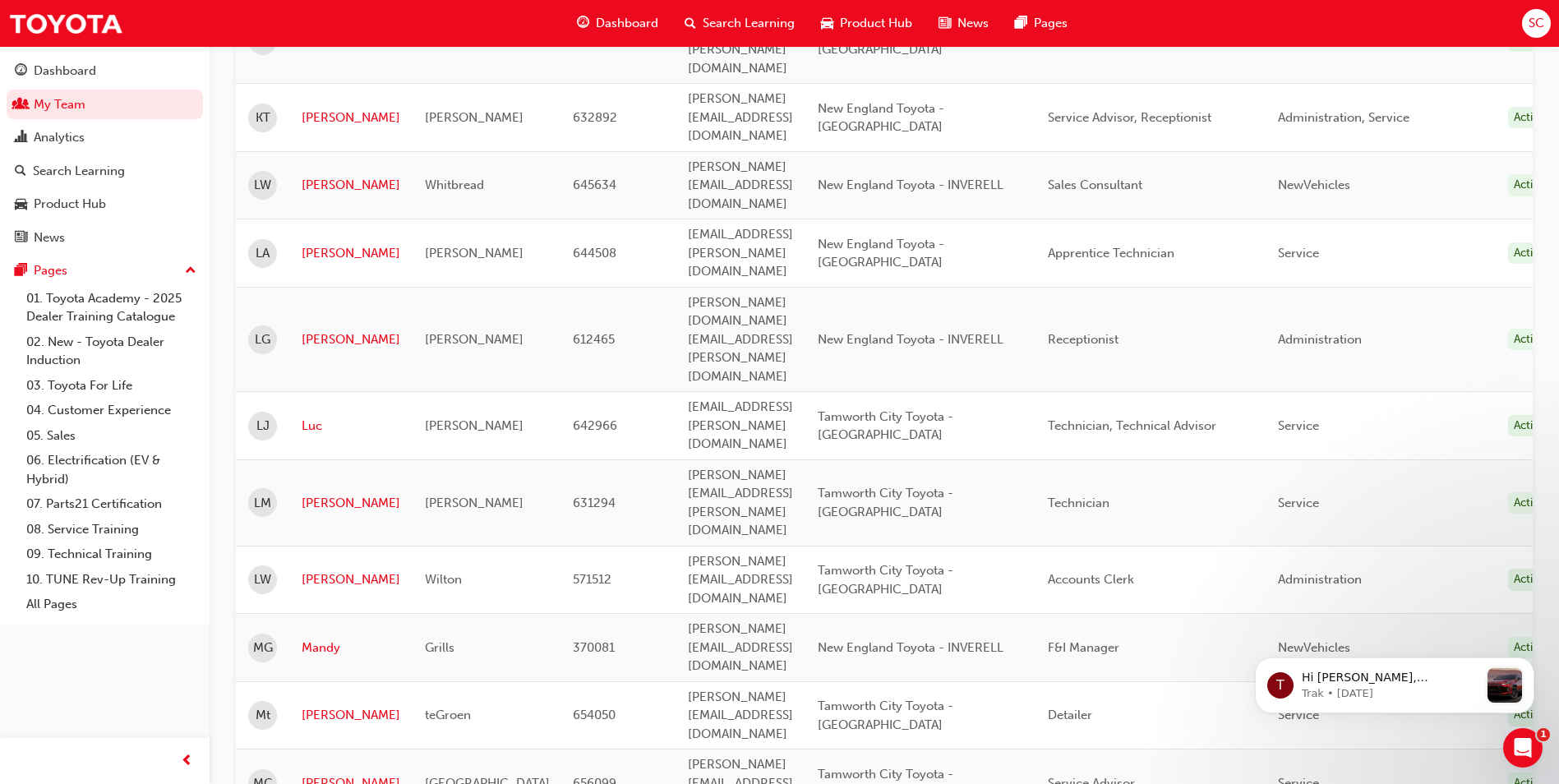
scroll to position [915, 0]
click at [331, 750] on td "[PERSON_NAME]" at bounding box center [350, 784] width 124 height 68
click at [329, 774] on link "[PERSON_NAME]" at bounding box center [351, 783] width 99 height 19
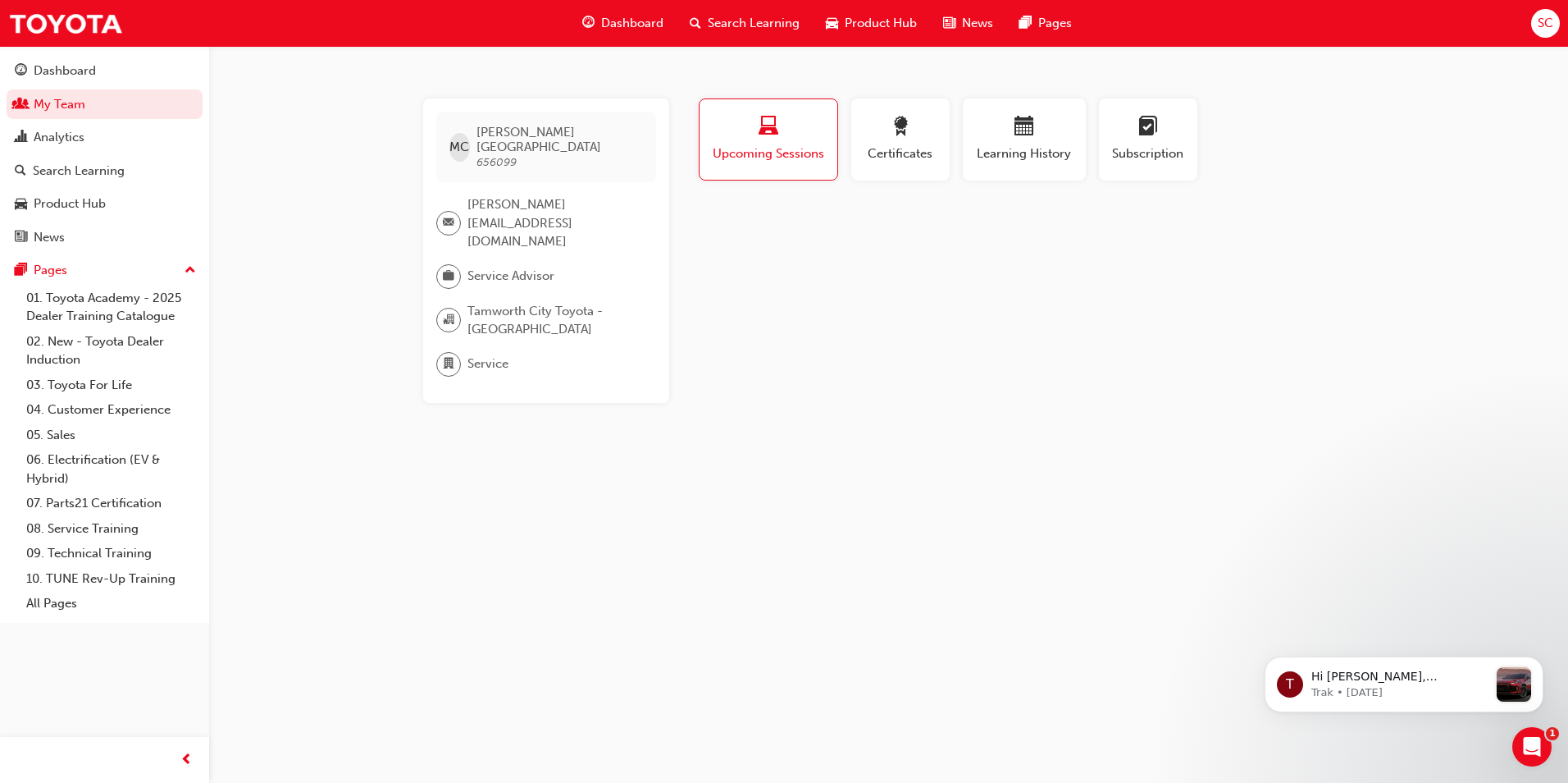
click at [778, 146] on span "Upcoming Sessions" at bounding box center [768, 153] width 113 height 19
click at [889, 150] on span "Certificates" at bounding box center [900, 153] width 74 height 19
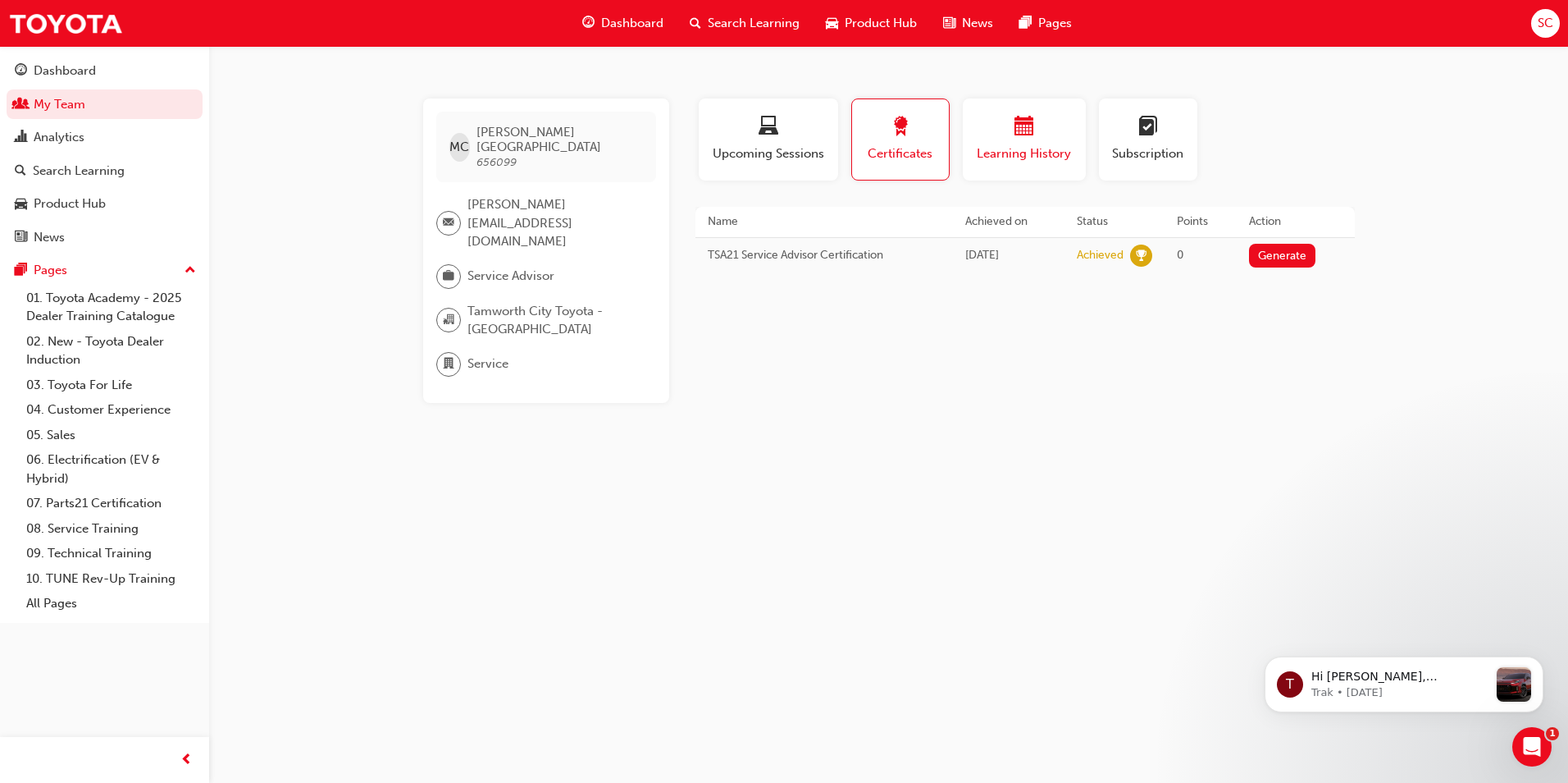
click at [1020, 140] on div "button" at bounding box center [1024, 129] width 99 height 26
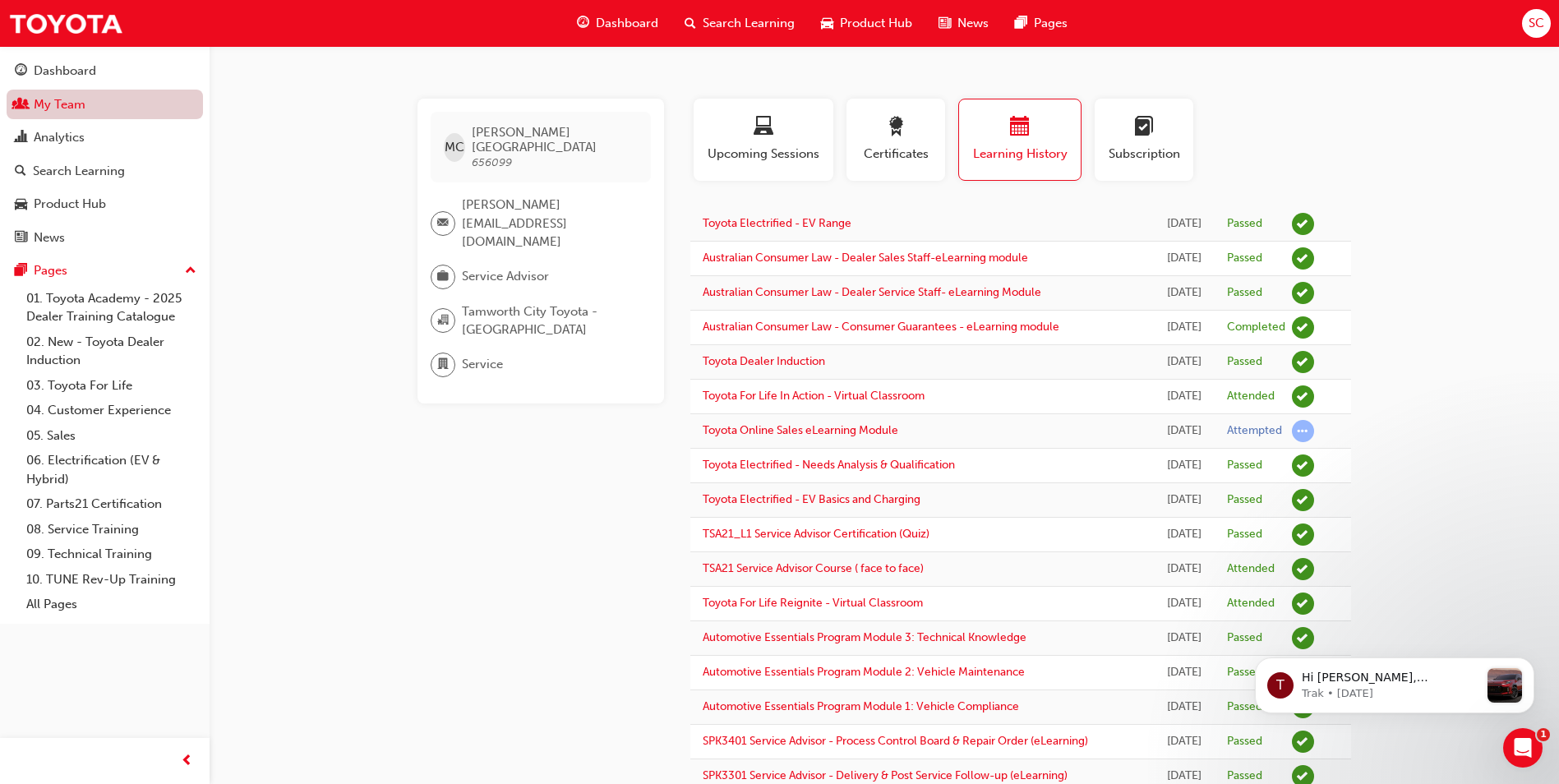
click at [74, 105] on link "My Team" at bounding box center [105, 105] width 197 height 31
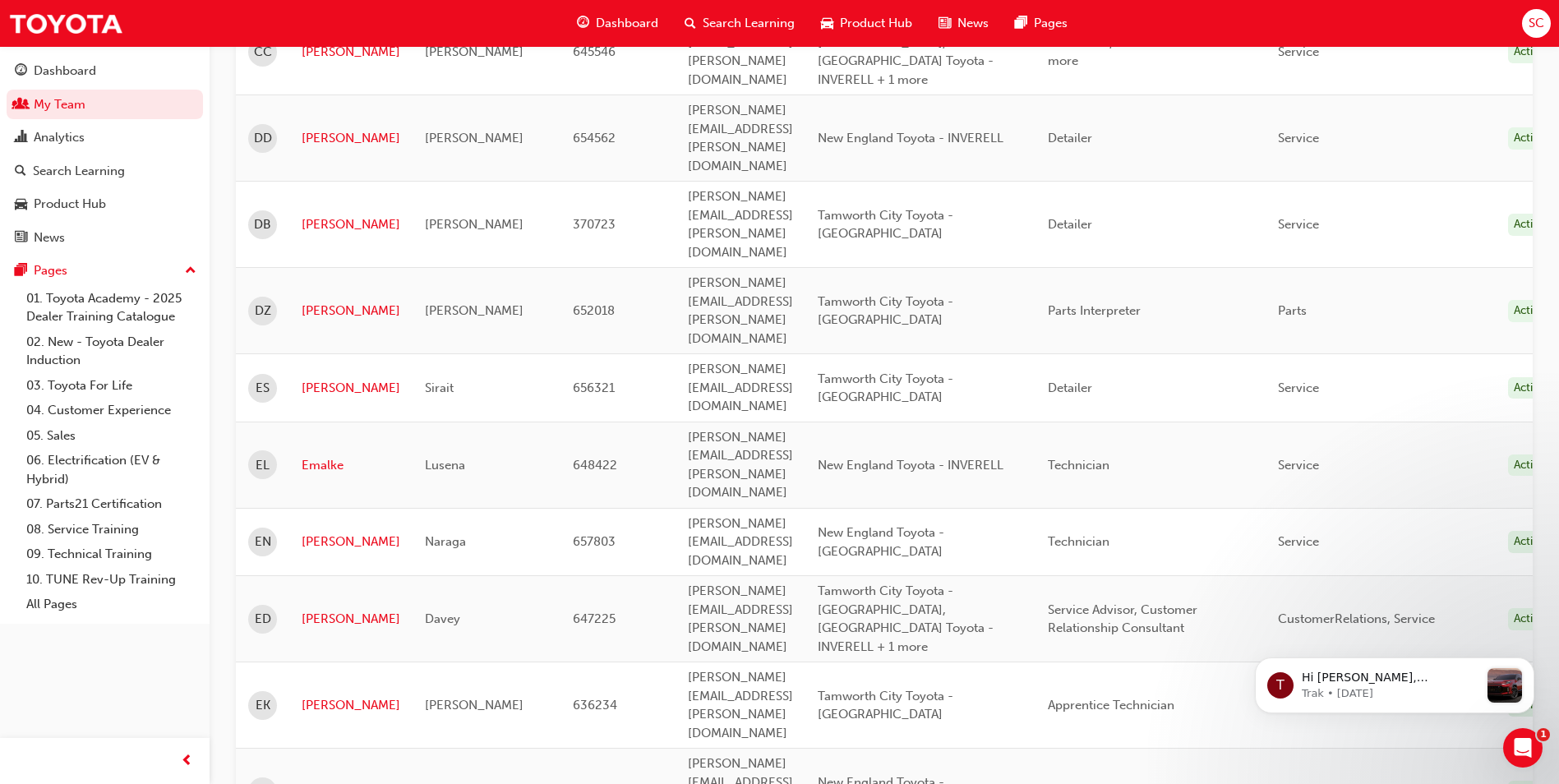
scroll to position [2229, 0]
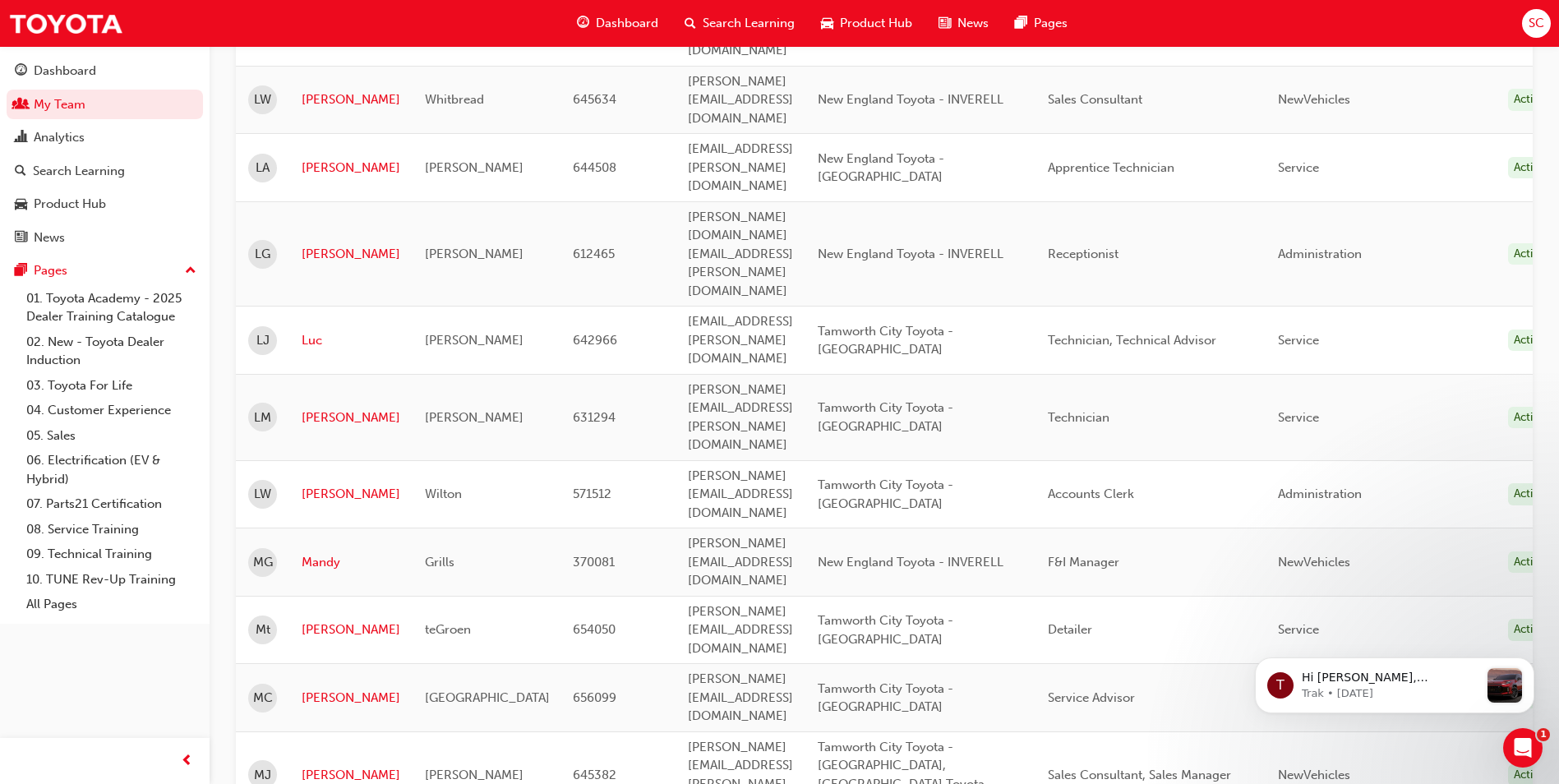
scroll to position [998, 0]
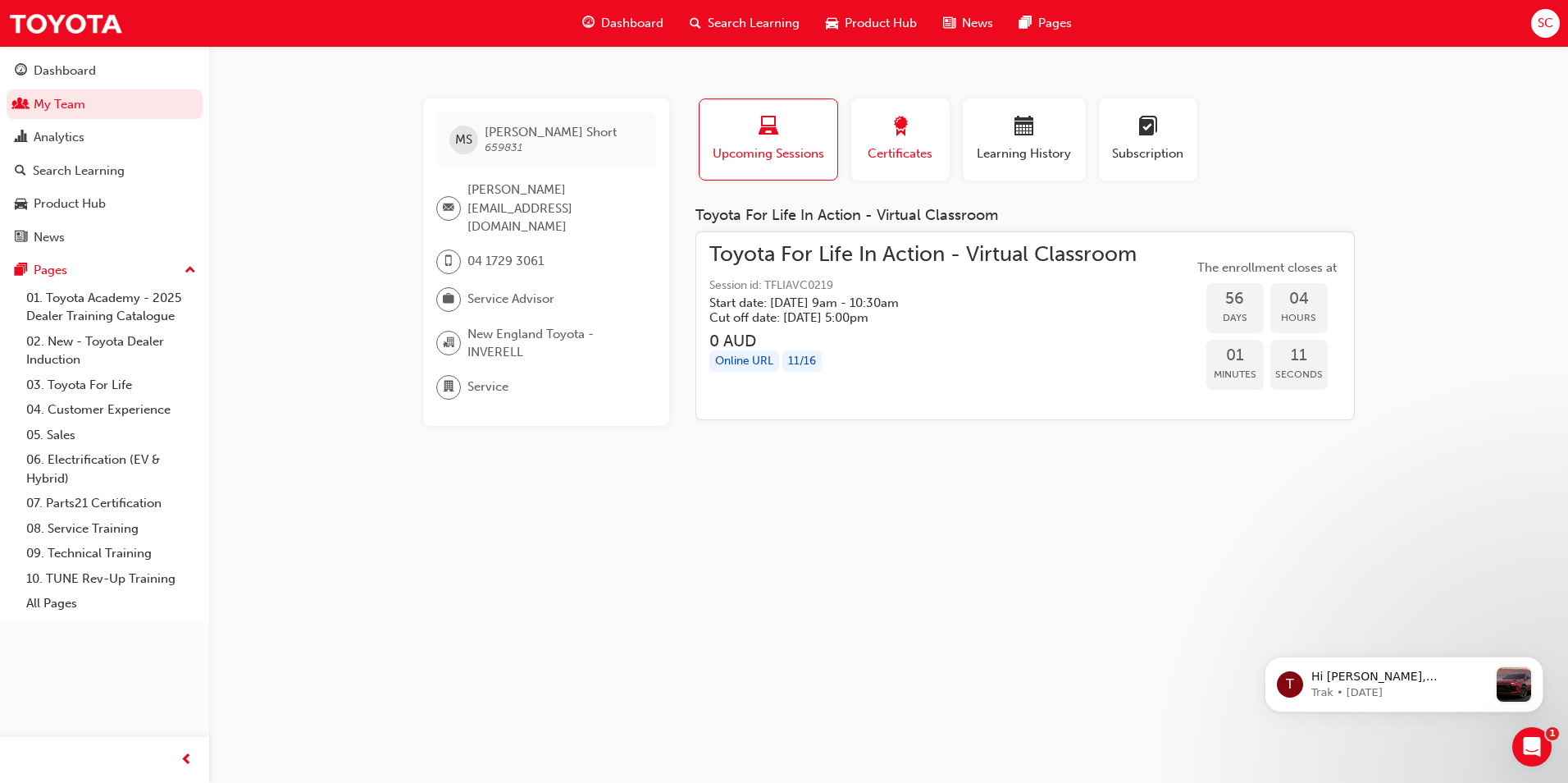
click at [913, 138] on div "button" at bounding box center [900, 129] width 74 height 26
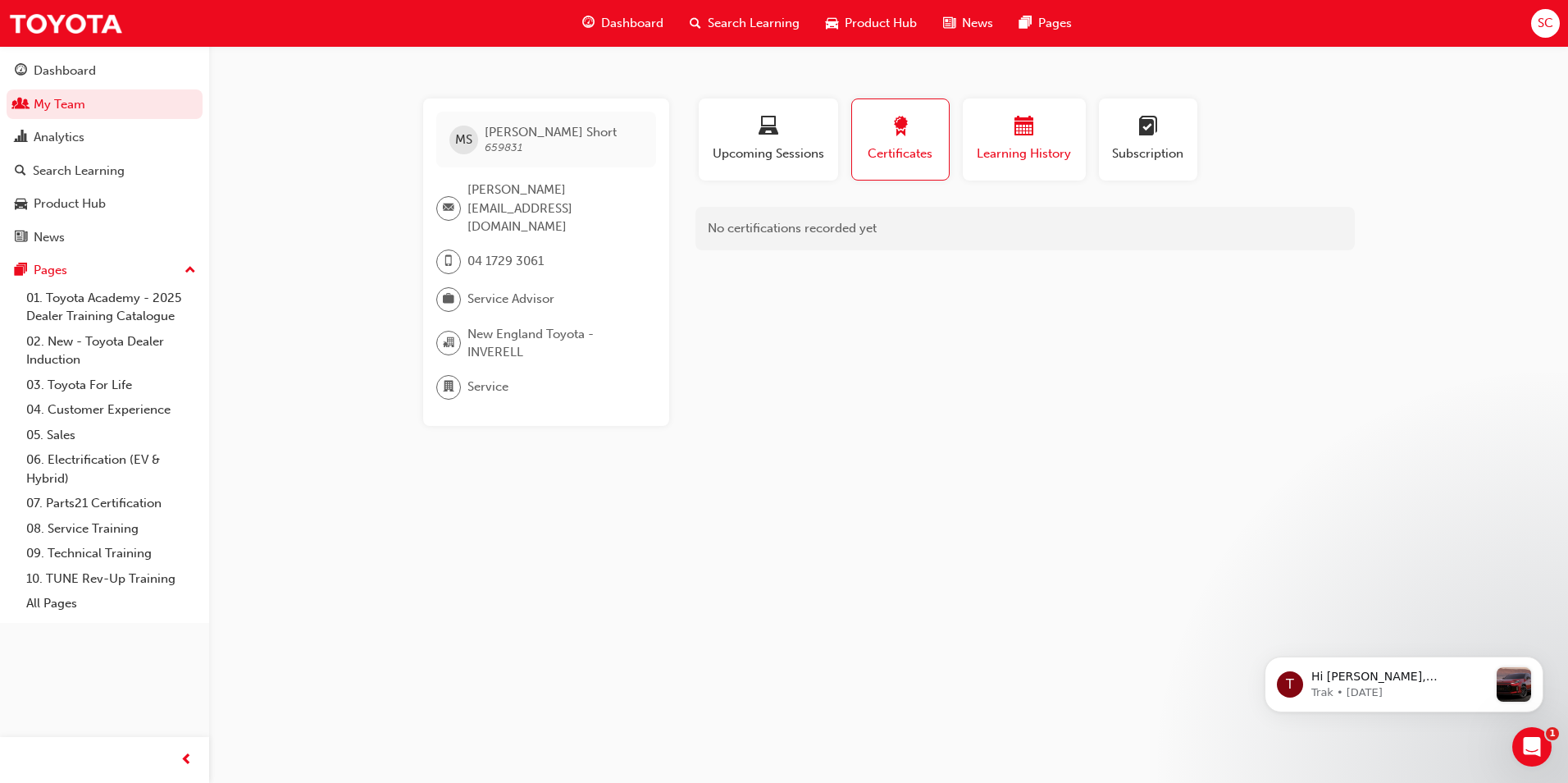
click at [1016, 146] on span "Learning History" at bounding box center [1024, 153] width 99 height 19
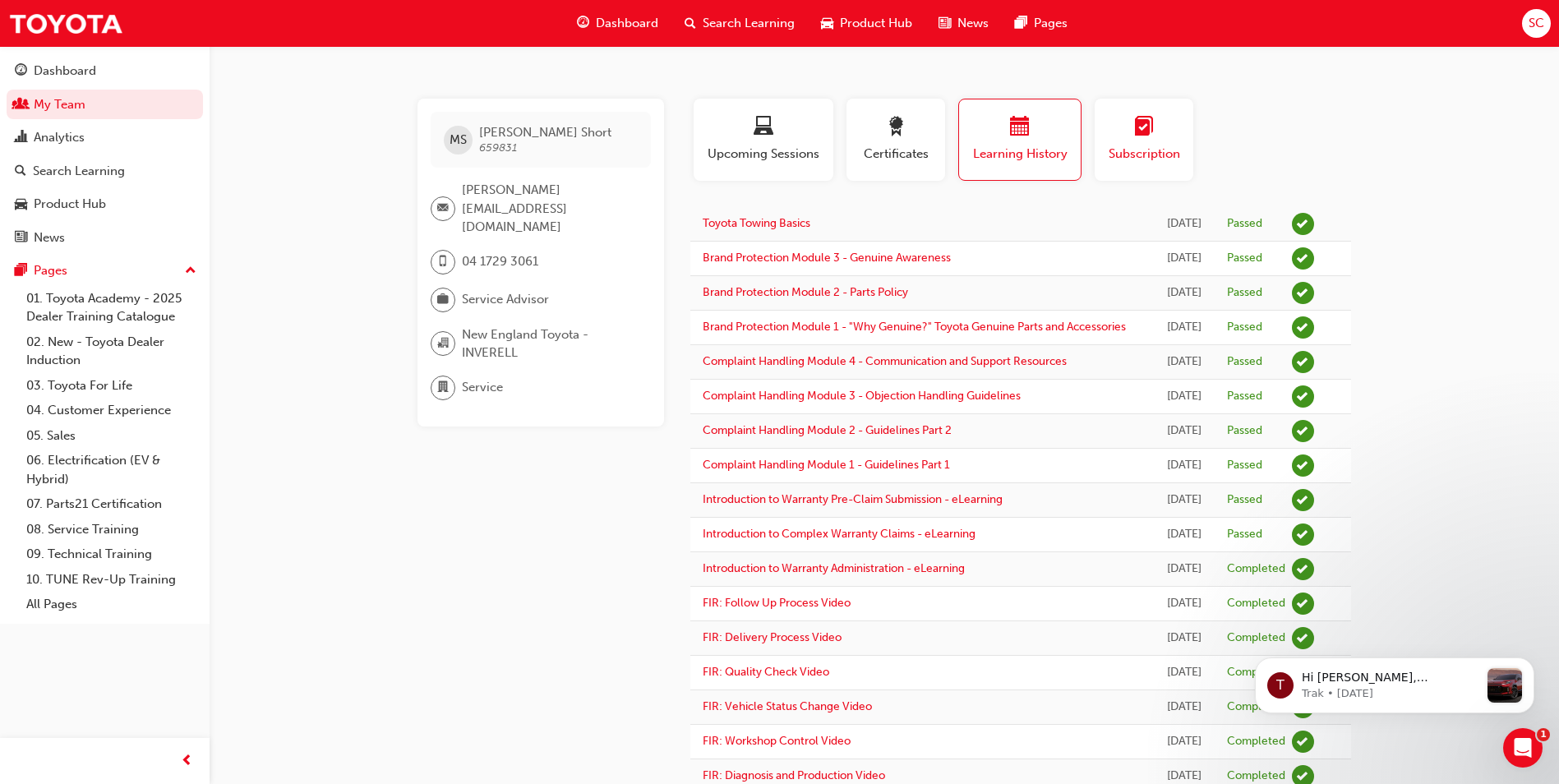
click at [1131, 145] on span "Subscription" at bounding box center [1144, 153] width 74 height 19
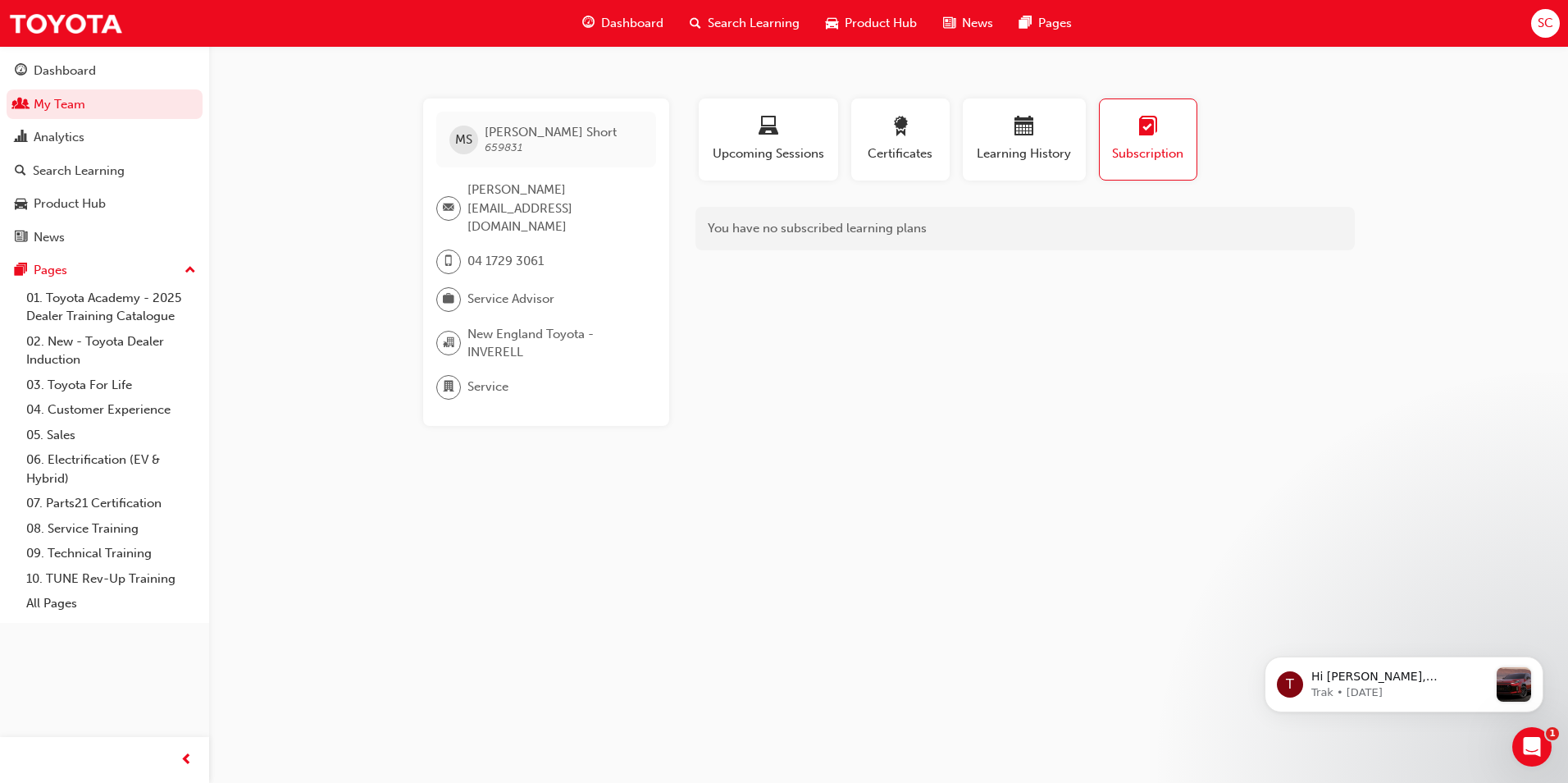
click at [764, 17] on span "Search Learning" at bounding box center [753, 23] width 92 height 19
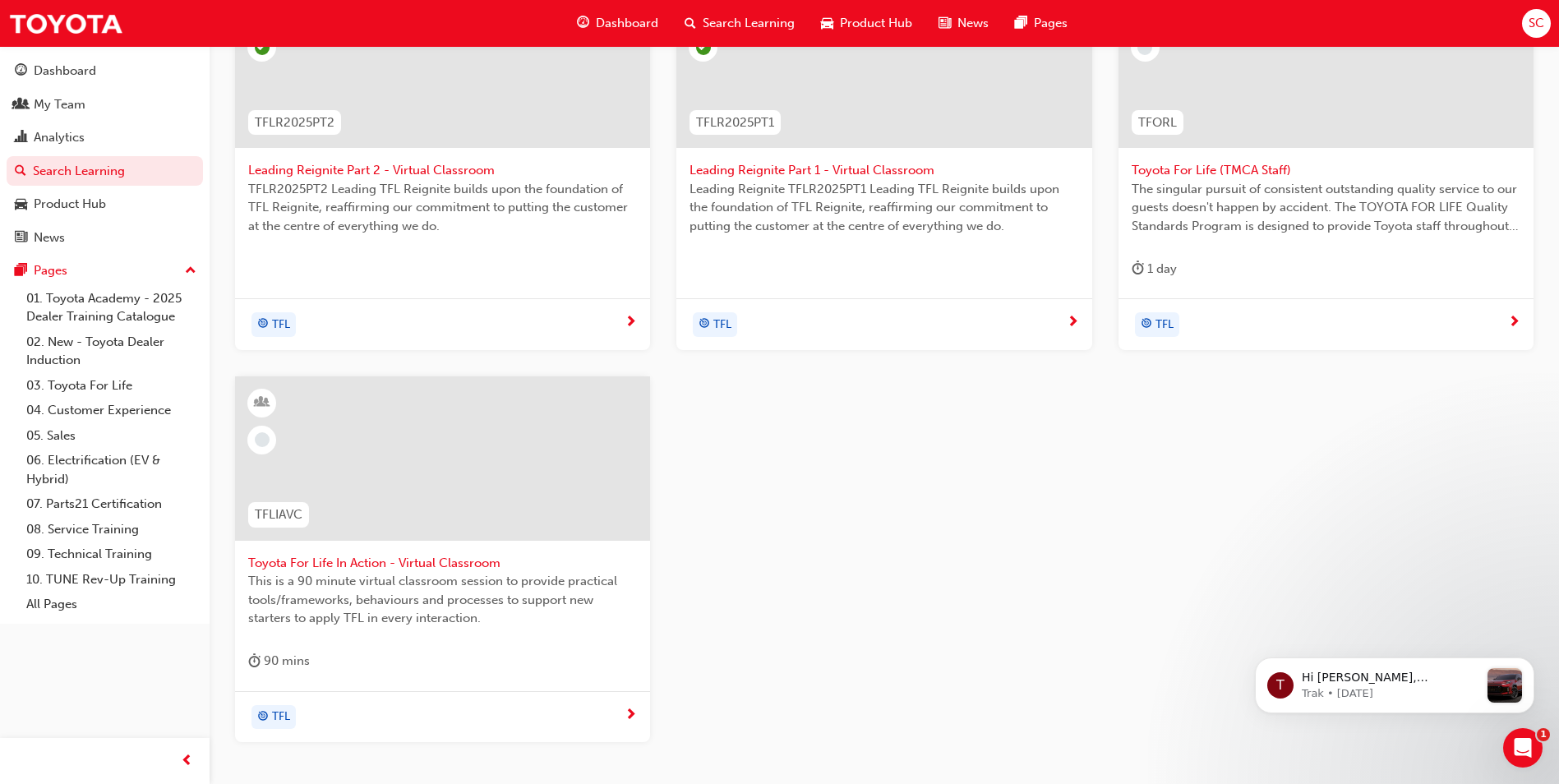
scroll to position [575, 0]
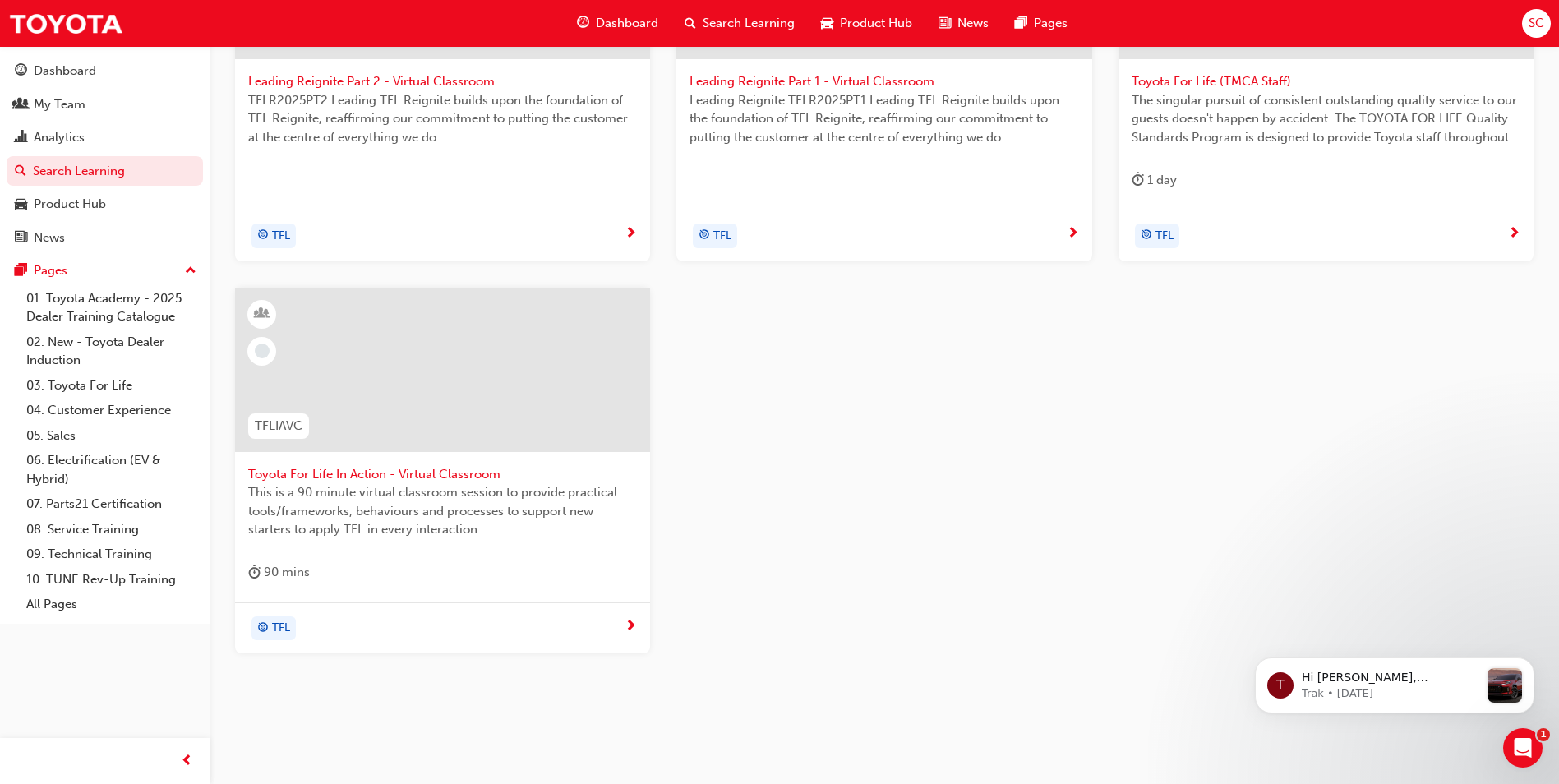
click at [431, 471] on span "Toyota For Life In Action - Virtual Classroom" at bounding box center [442, 474] width 389 height 19
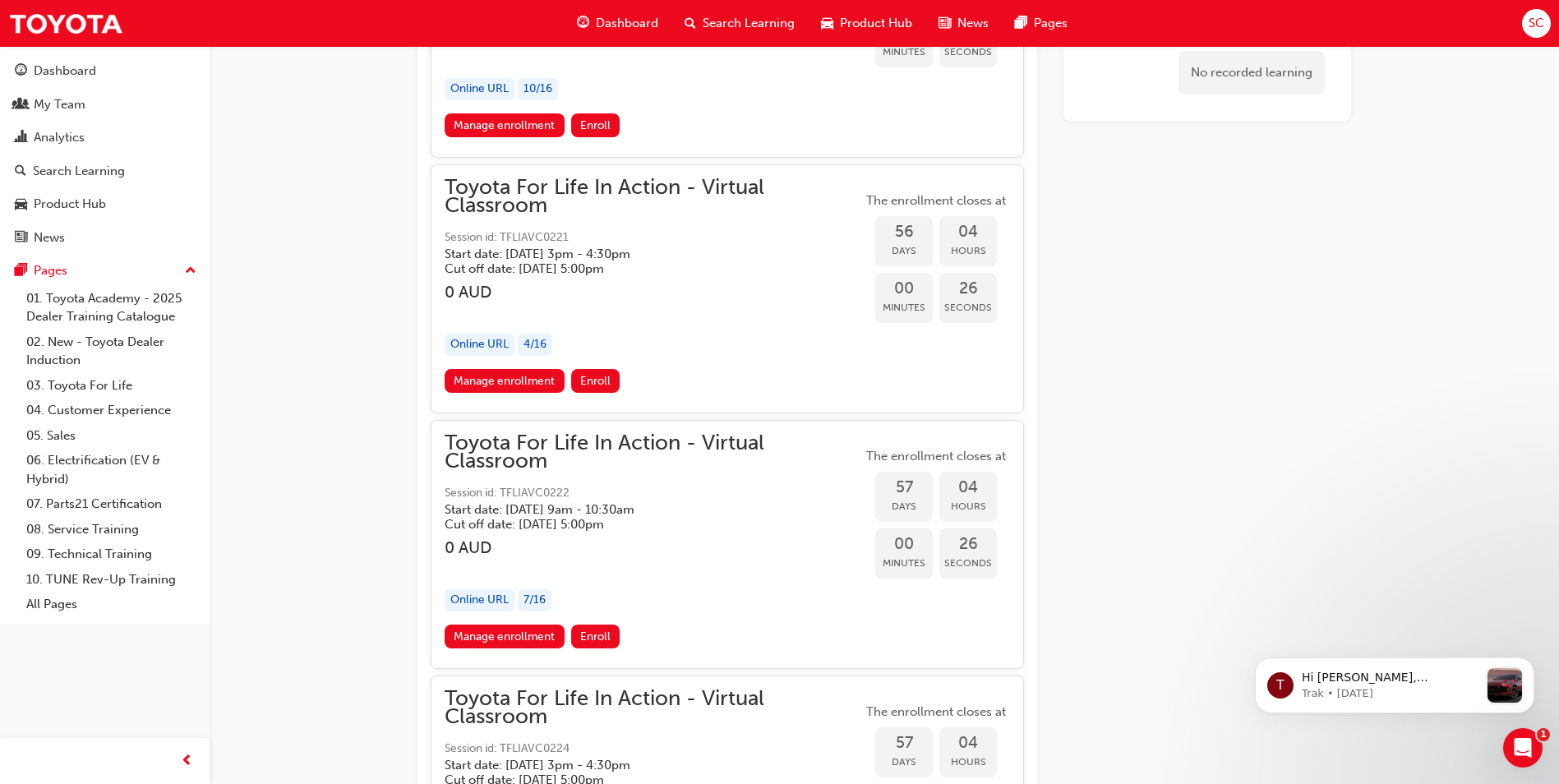
scroll to position [19619, 0]
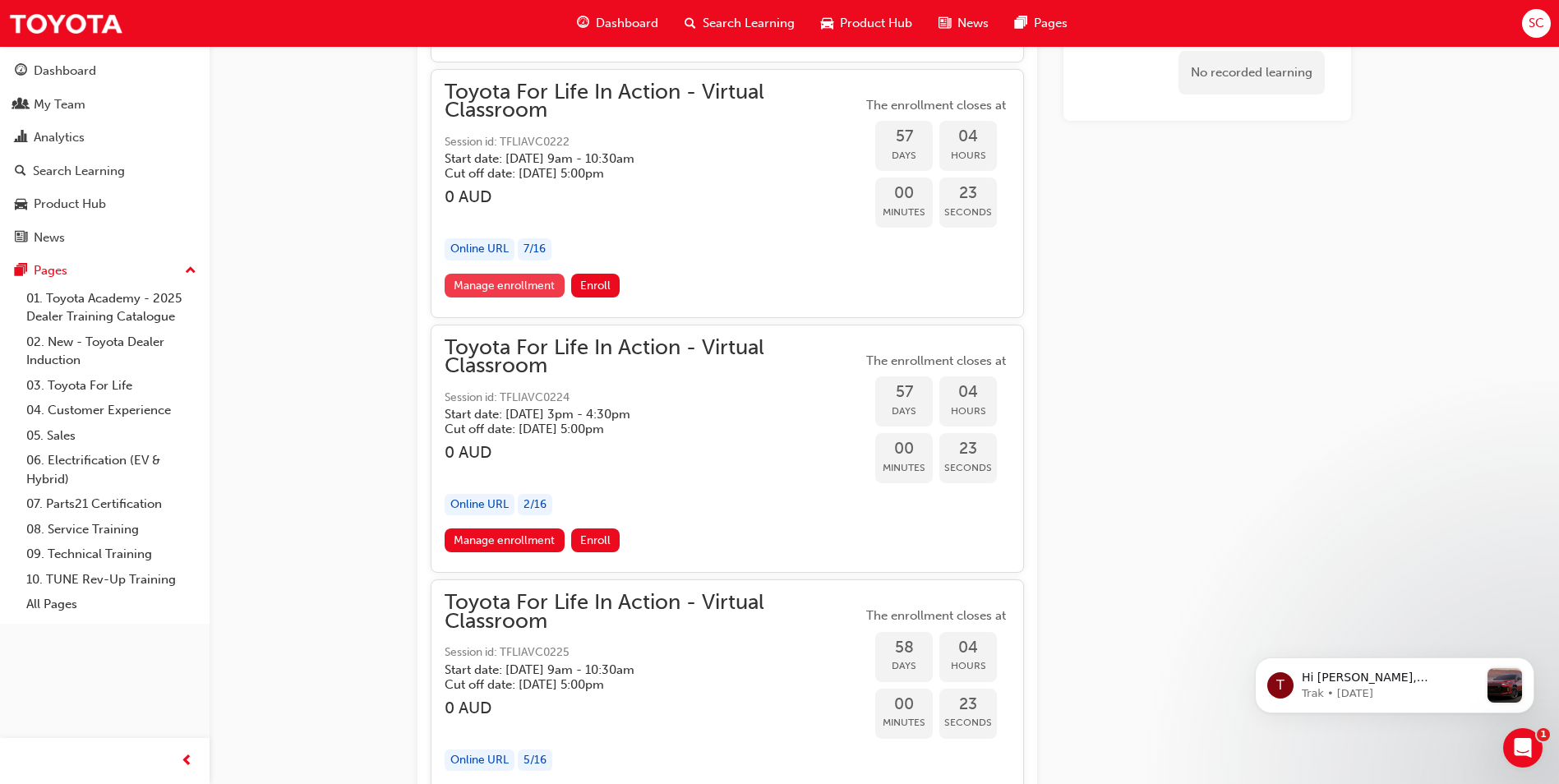
click at [512, 293] on link "Manage enrollment" at bounding box center [504, 286] width 120 height 24
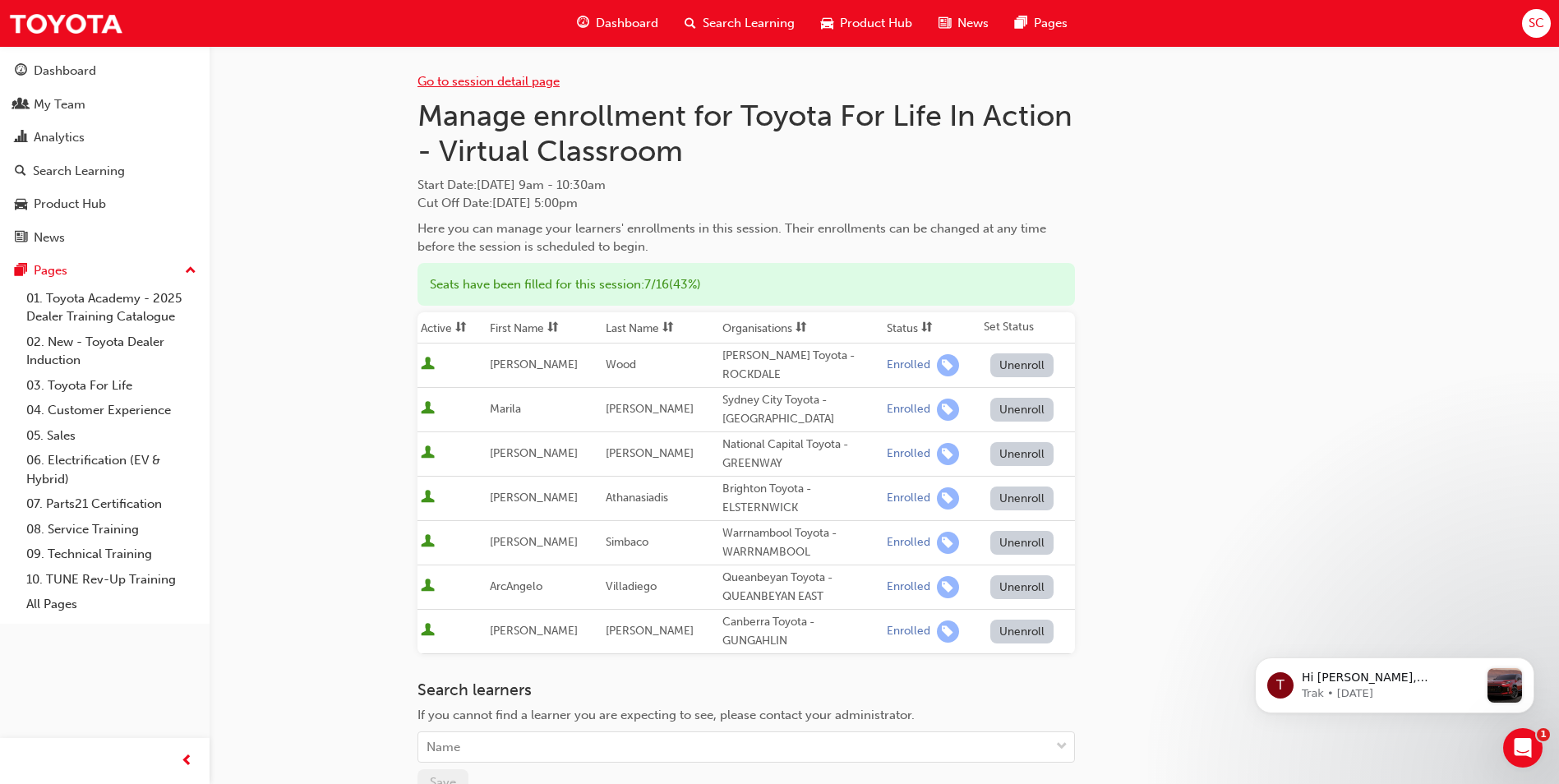
click at [495, 79] on link "Go to session detail page" at bounding box center [489, 81] width 142 height 15
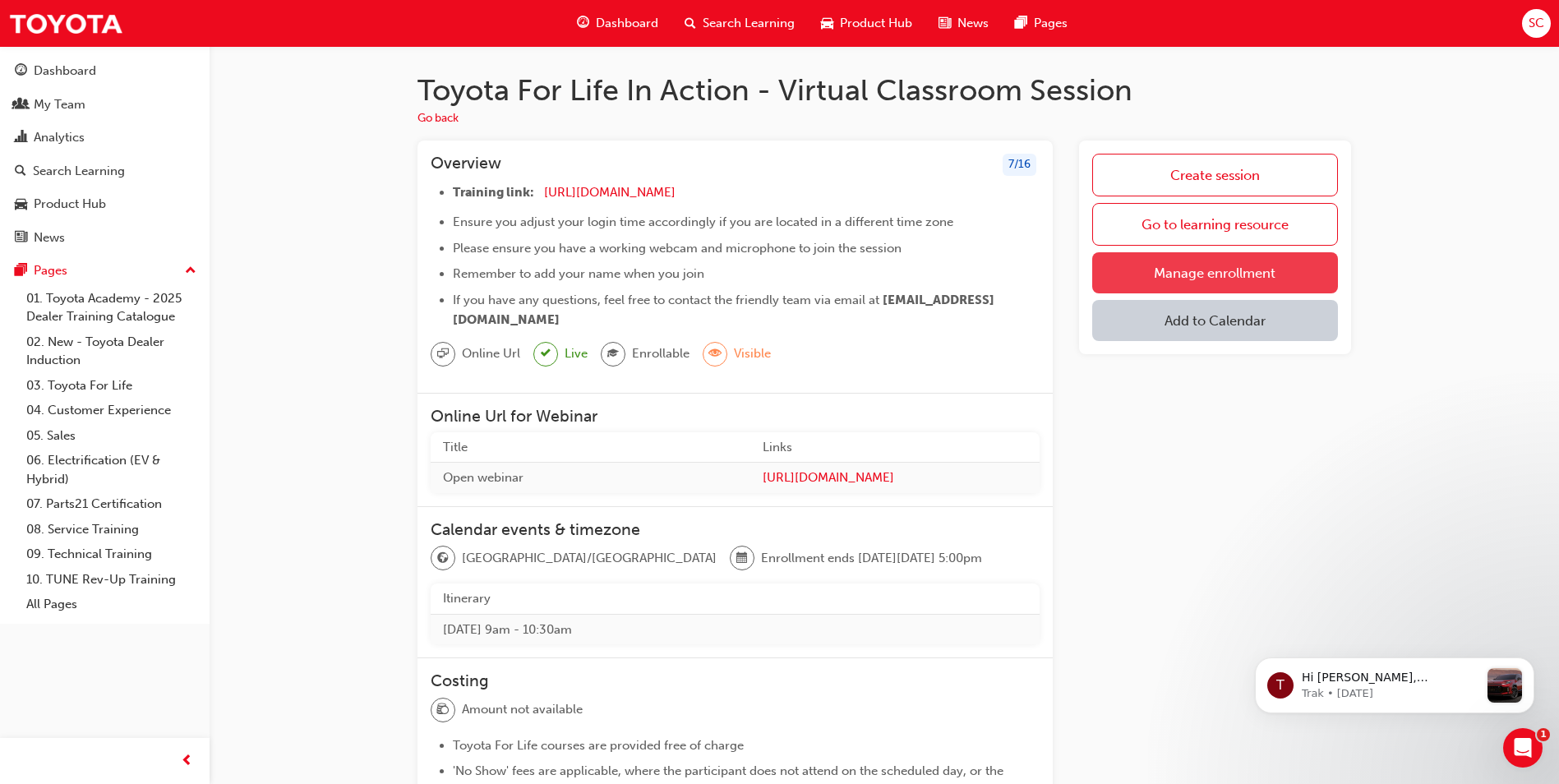
click at [1200, 276] on link "Manage enrollment" at bounding box center [1215, 273] width 245 height 42
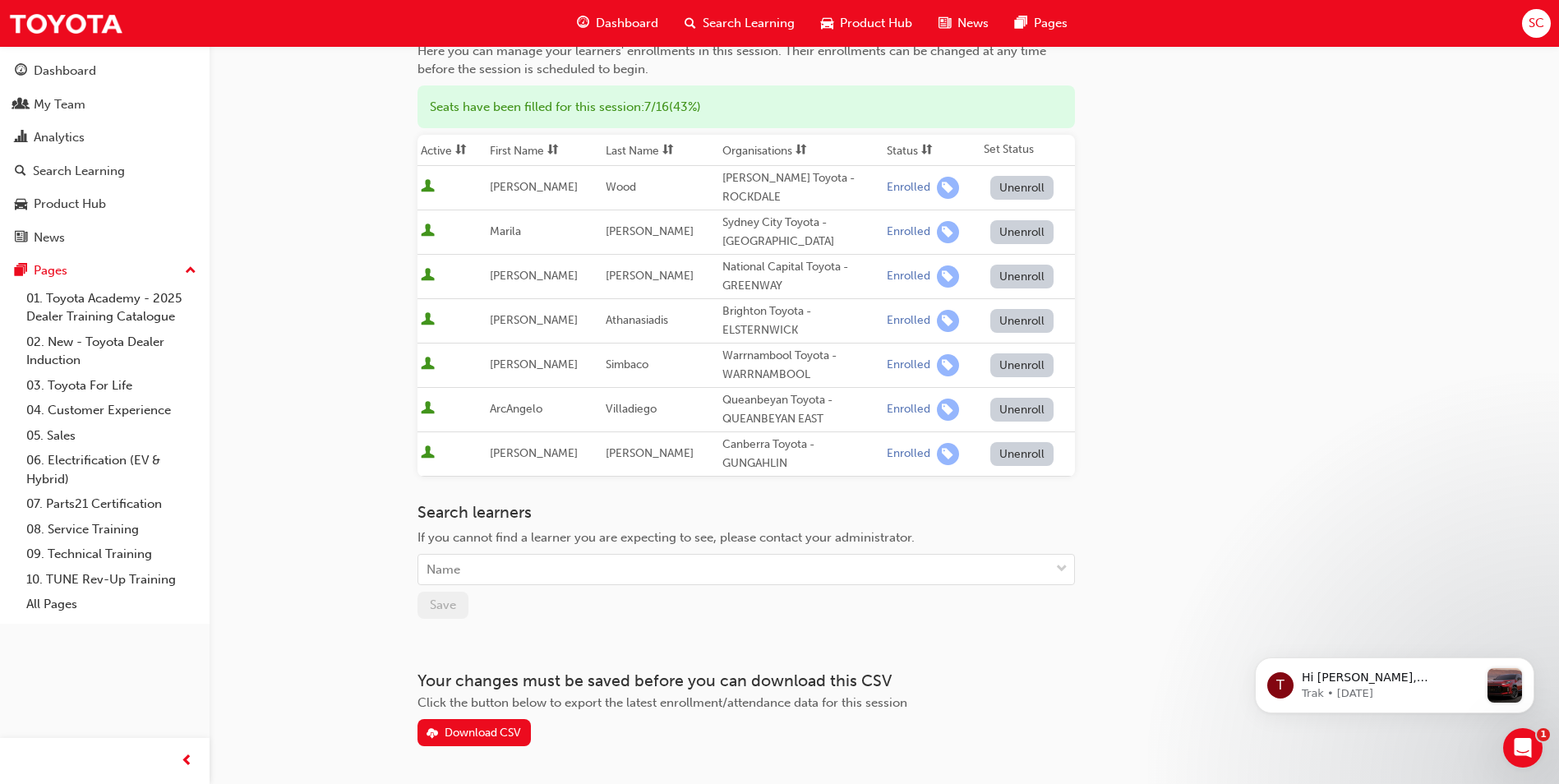
scroll to position [138, 0]
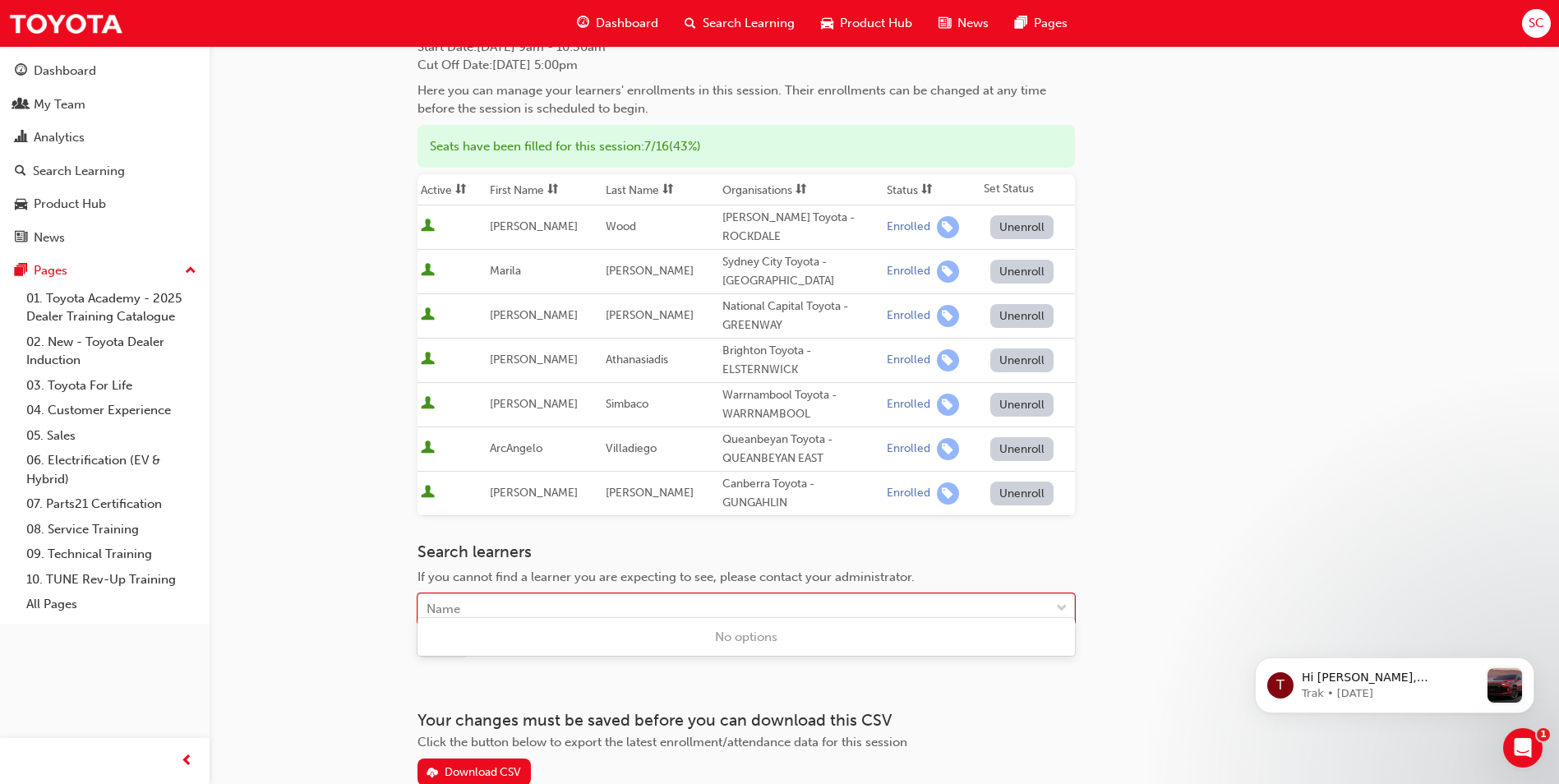
click at [486, 595] on div "Name" at bounding box center [734, 609] width 631 height 29
type input "[PERSON_NAME]"
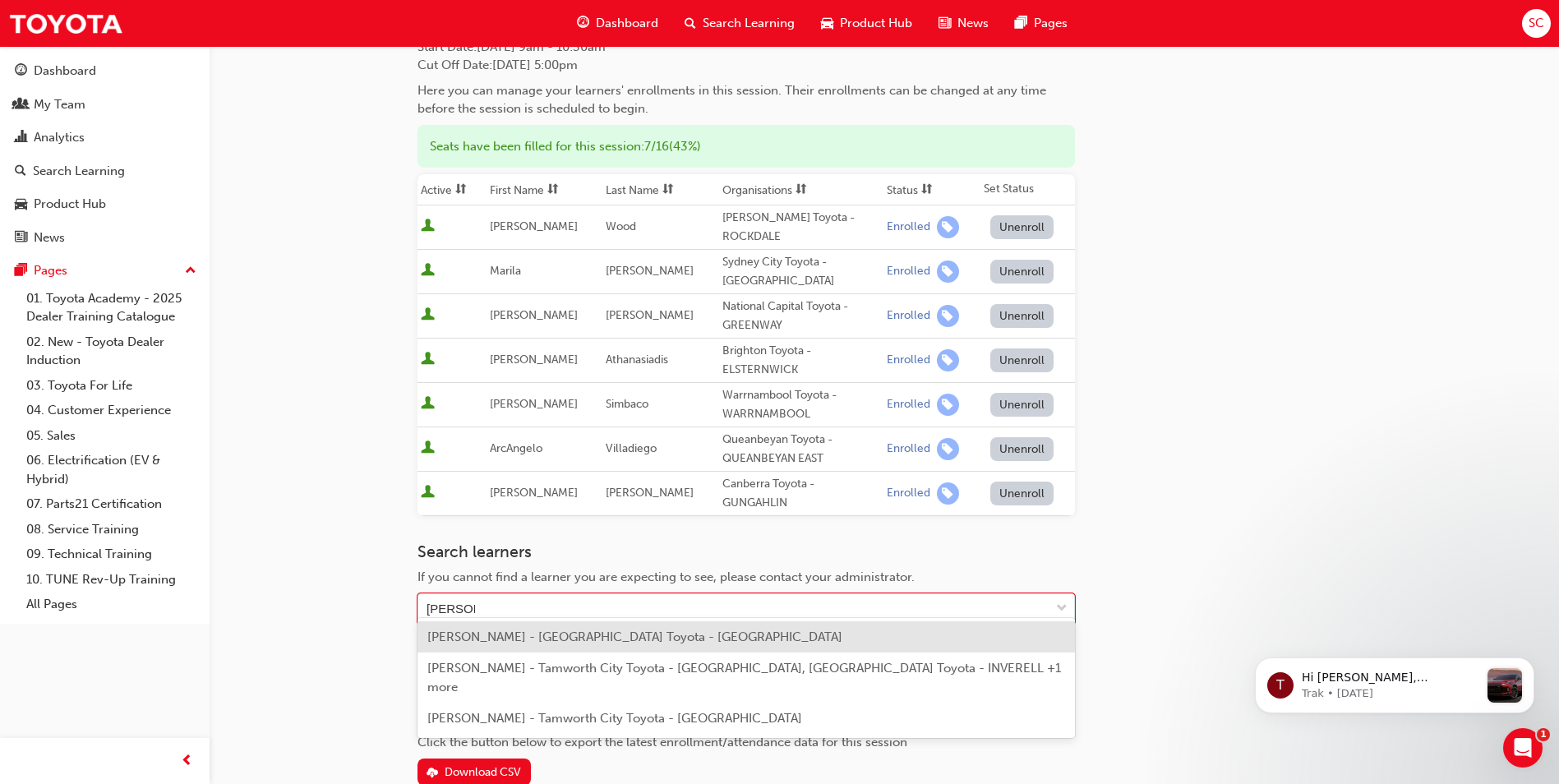
click at [508, 630] on span "[PERSON_NAME] - [GEOGRAPHIC_DATA] Toyota - [GEOGRAPHIC_DATA]" at bounding box center [635, 636] width 415 height 15
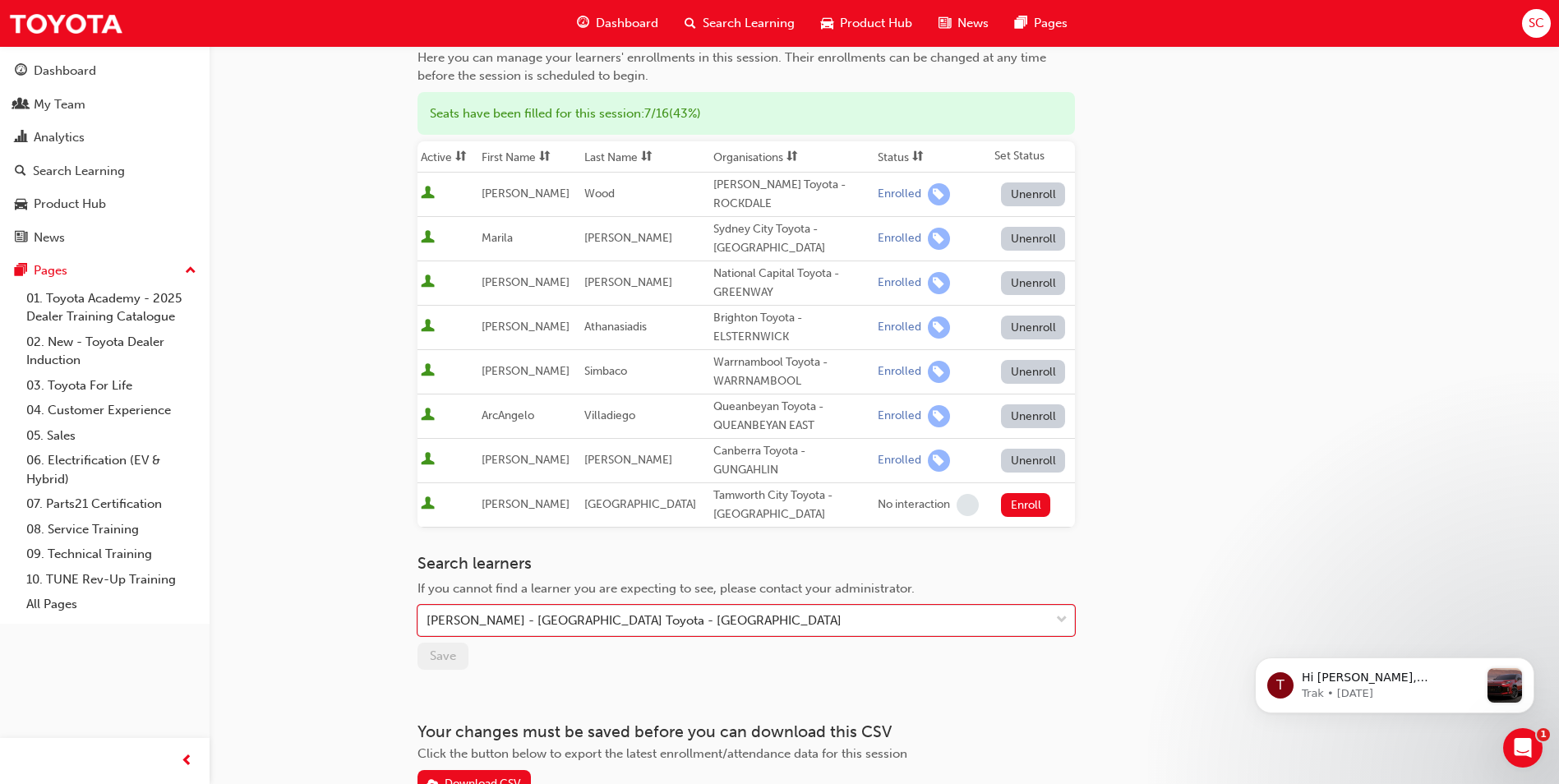
scroll to position [0, 0]
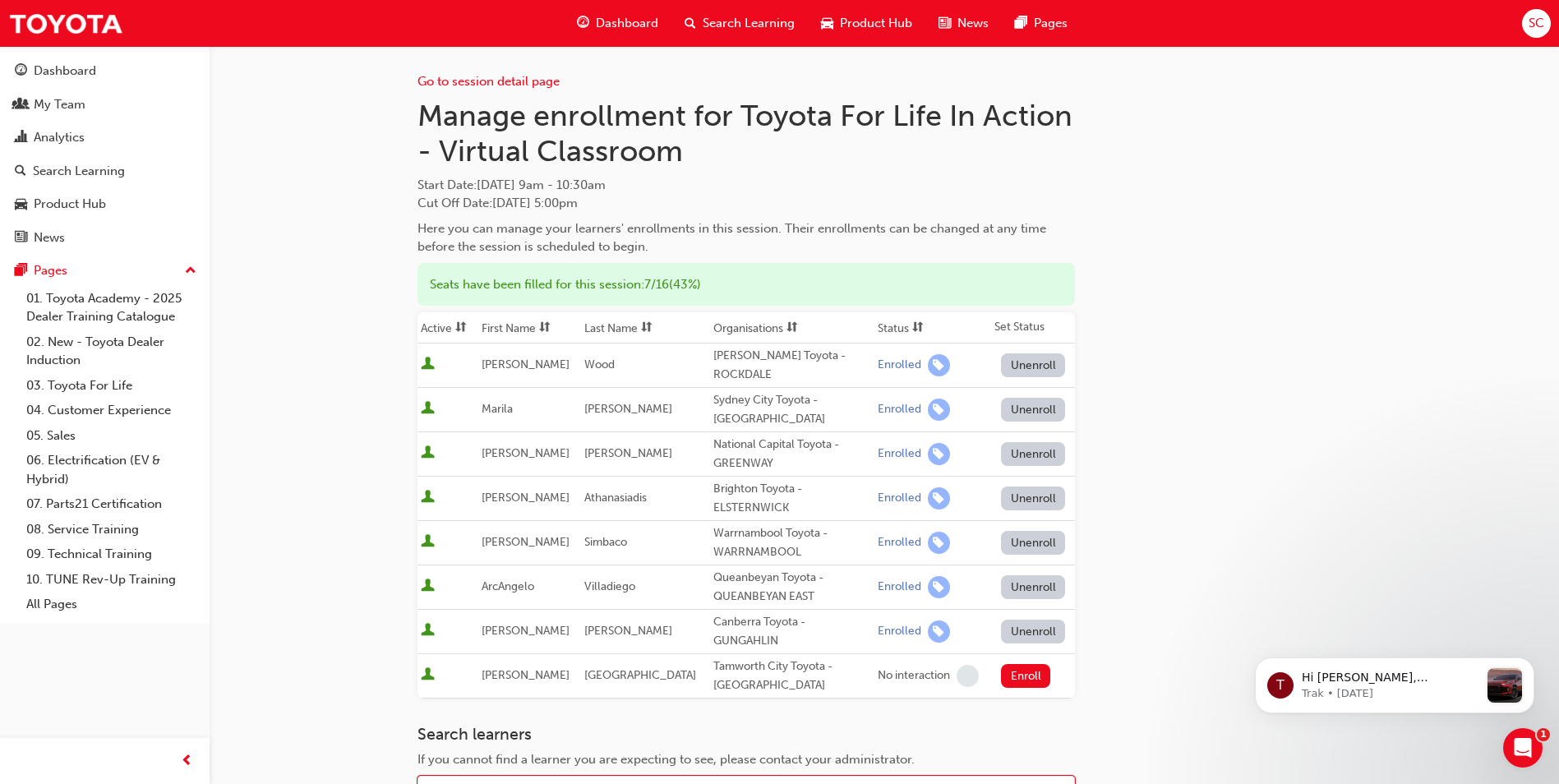
click at [1109, 152] on div "Go to session detail page Manage enrollment for Toyota For Life In Action - Vir…" at bounding box center [884, 507] width 934 height 921
click at [737, 22] on span "Search Learning" at bounding box center [748, 23] width 92 height 19
